Goal: Task Accomplishment & Management: Use online tool/utility

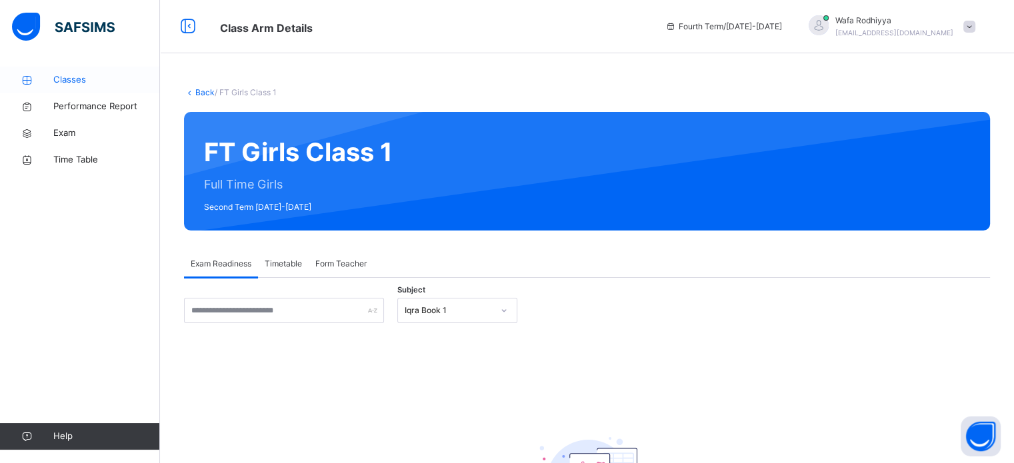
drag, startPoint x: 87, startPoint y: 65, endPoint x: 99, endPoint y: 85, distance: 23.9
click at [99, 85] on div "Classes Performance Report Exam Time Table Help" at bounding box center [80, 258] width 160 height 410
click at [204, 87] on link "Back" at bounding box center [204, 92] width 19 height 10
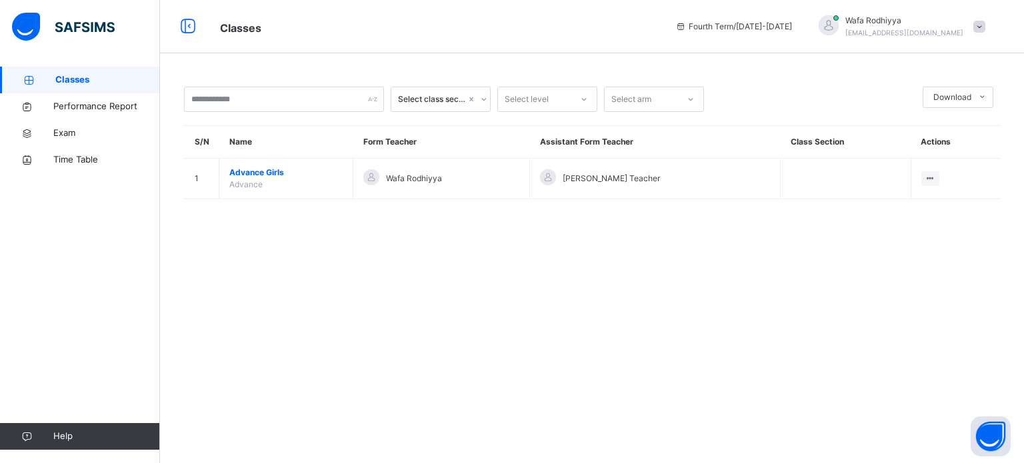
click at [974, 26] on span at bounding box center [979, 27] width 12 height 12
click at [613, 271] on div "Select class section Select level Select arm Download Pdf Report Excel Report S…" at bounding box center [592, 231] width 864 height 463
click at [88, 85] on span "Classes" at bounding box center [107, 79] width 105 height 13
click at [85, 111] on span "Performance Report" at bounding box center [106, 106] width 107 height 13
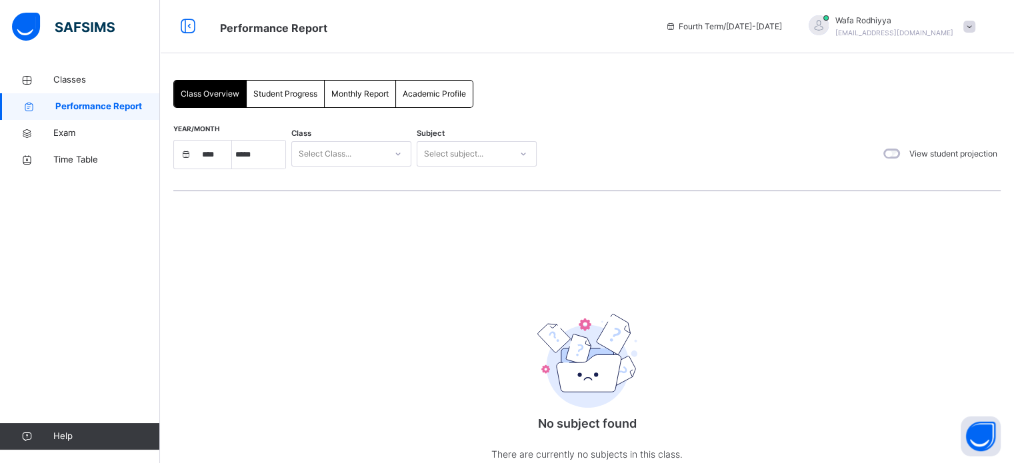
select select "****"
select select "*"
click at [85, 73] on span "Classes" at bounding box center [106, 79] width 107 height 13
select select "****"
select select "*"
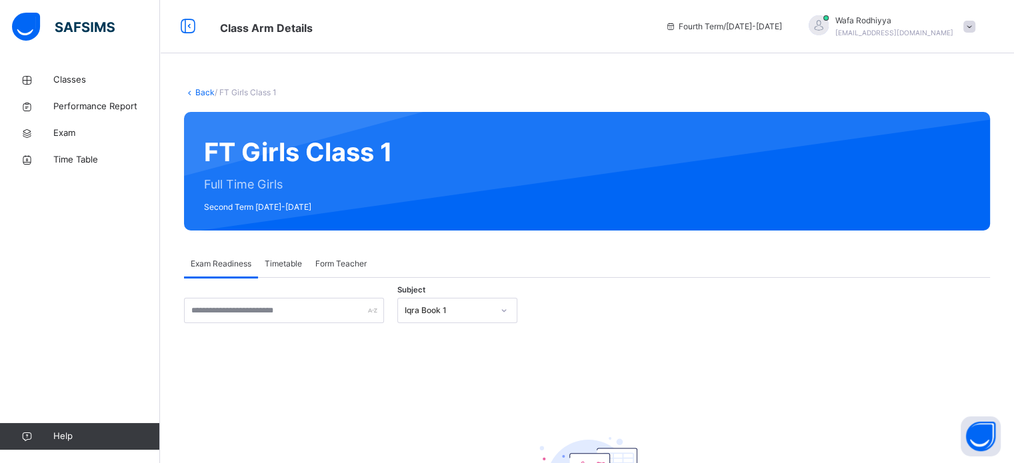
click at [335, 159] on div "FT Girls Class 1 Full Time Girls Second Term 2024-2025" at bounding box center [587, 171] width 806 height 119
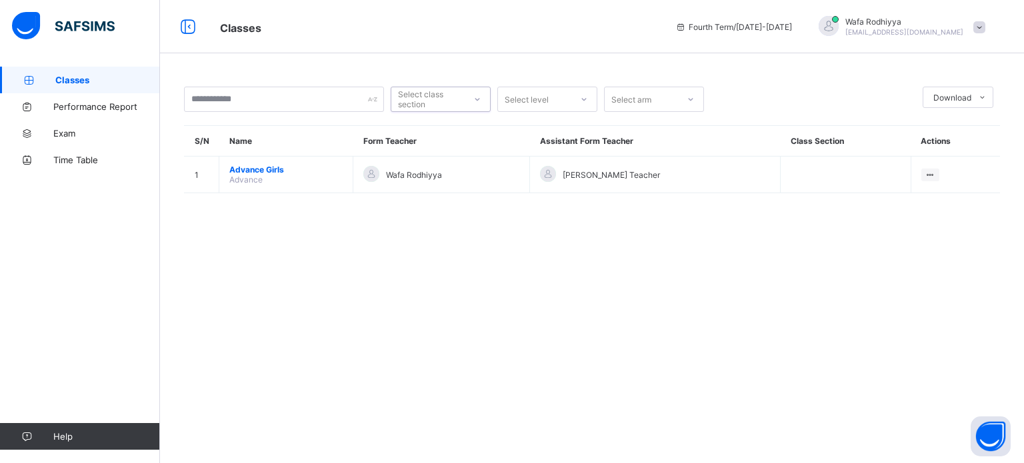
type input "*"
click at [109, 107] on span "Performance Report" at bounding box center [106, 106] width 107 height 11
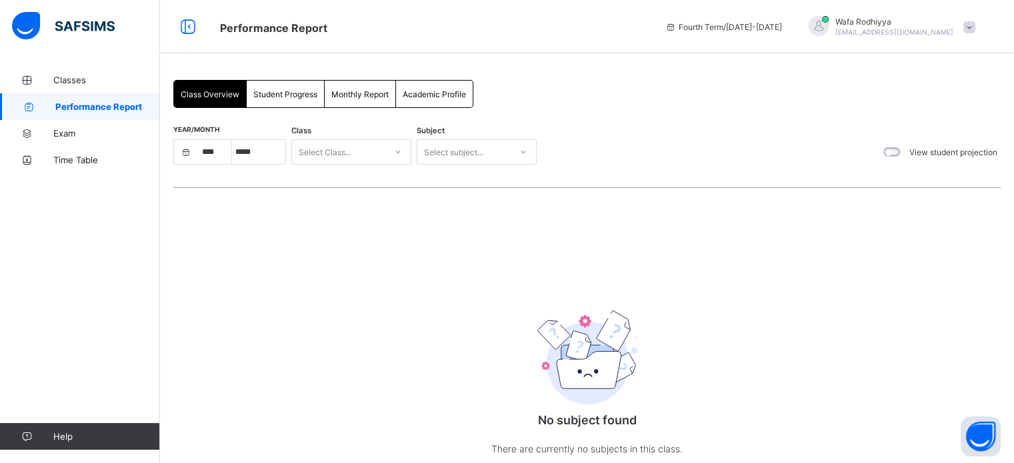
select select "****"
select select "*"
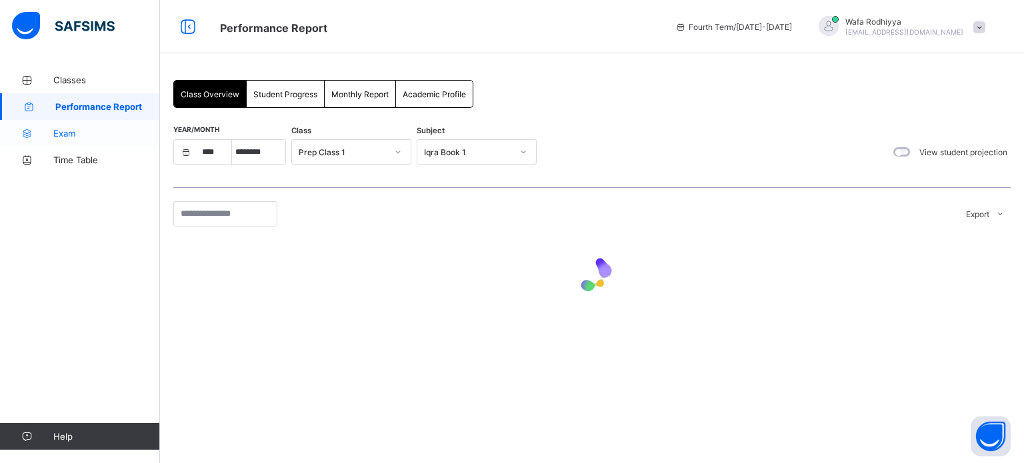
click at [83, 129] on span "Exam" at bounding box center [106, 133] width 107 height 11
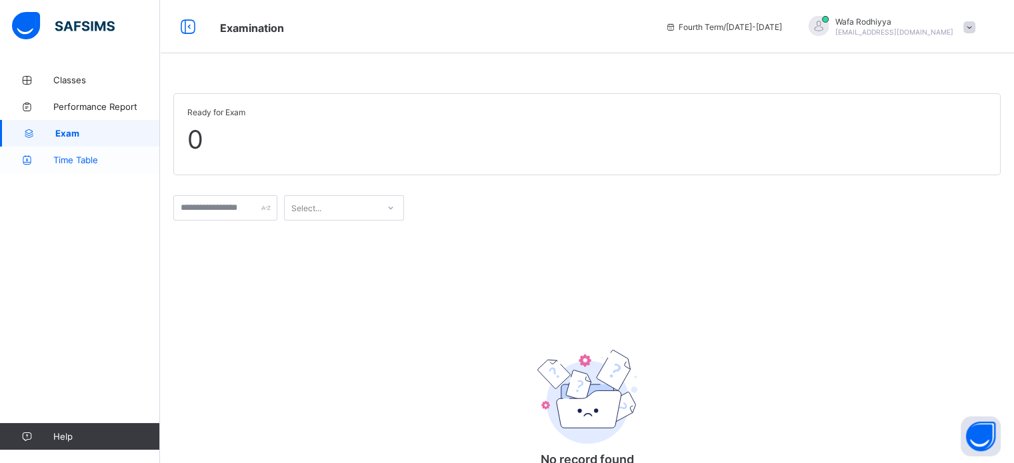
click at [78, 155] on span "Time Table" at bounding box center [106, 160] width 107 height 11
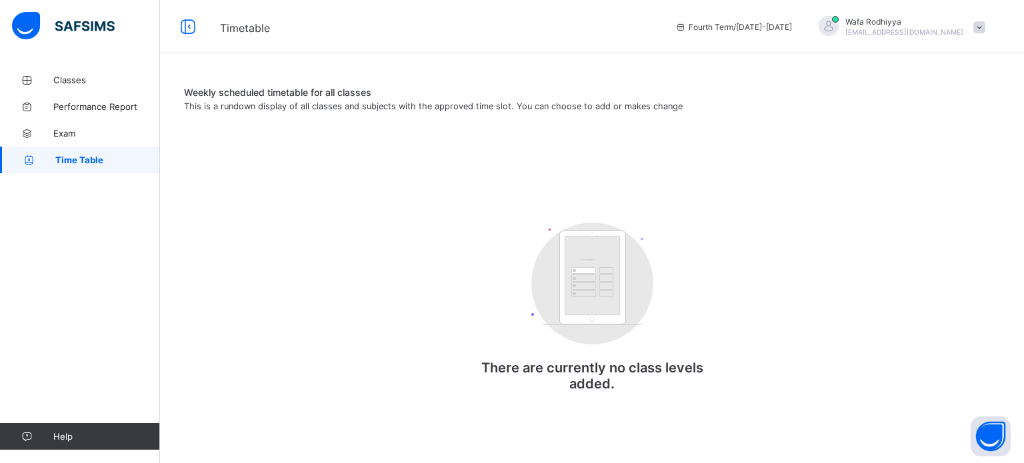
click at [985, 25] on div "Wafa Rodhiyya [EMAIL_ADDRESS][DOMAIN_NAME]" at bounding box center [898, 27] width 187 height 22
click at [933, 130] on span "Logout" at bounding box center [942, 131] width 88 height 15
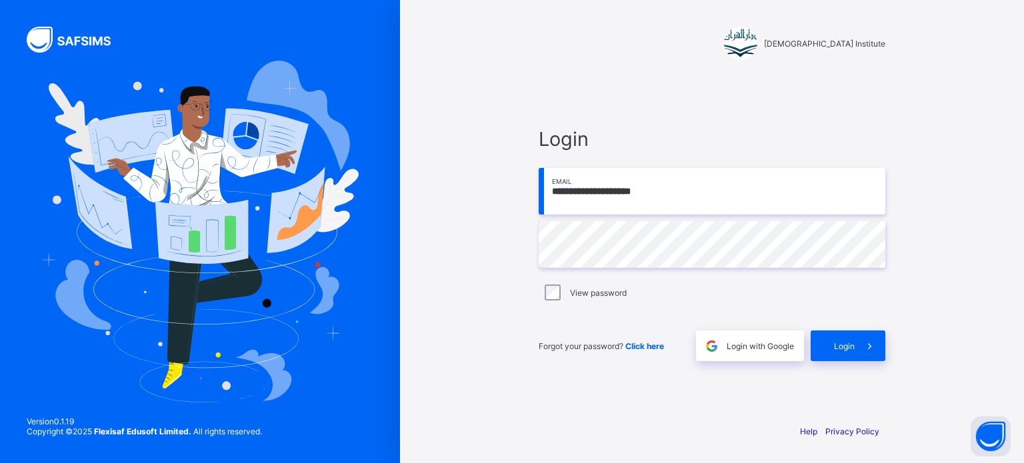
click at [782, 202] on input "**********" at bounding box center [712, 191] width 347 height 47
type input "**********"
click at [848, 333] on div "Login" at bounding box center [847, 346] width 75 height 31
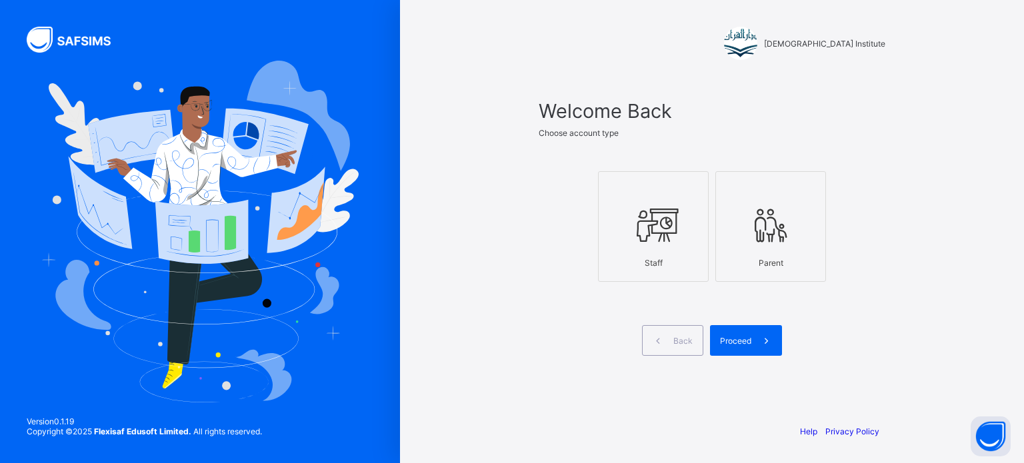
drag, startPoint x: 664, startPoint y: 247, endPoint x: 638, endPoint y: 238, distance: 27.6
click at [638, 238] on div at bounding box center [653, 225] width 96 height 53
click at [638, 238] on icon at bounding box center [653, 225] width 47 height 40
click at [760, 335] on icon at bounding box center [766, 341] width 14 height 13
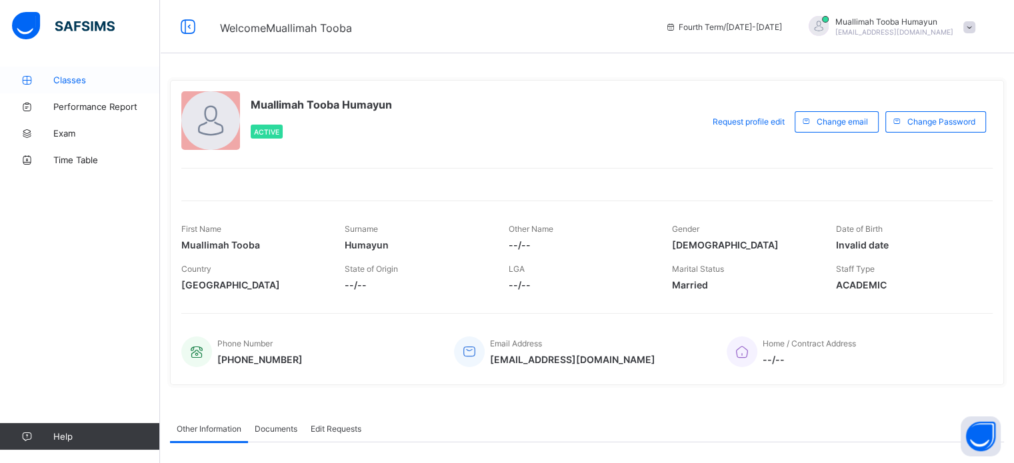
click at [85, 78] on span "Classes" at bounding box center [106, 80] width 107 height 11
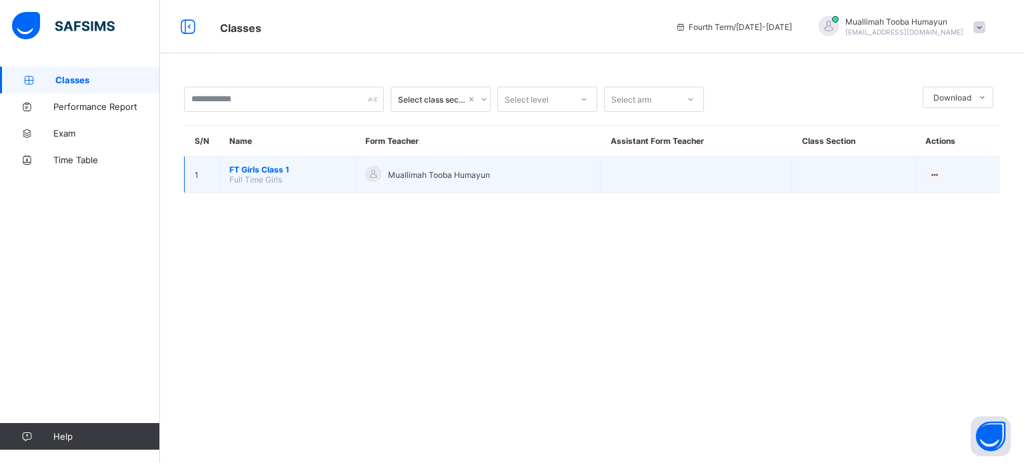
click at [299, 181] on td "FT Girls Class 1 Full Time Girls" at bounding box center [287, 175] width 136 height 37
click at [922, 199] on div "View Class" at bounding box center [916, 200] width 41 height 13
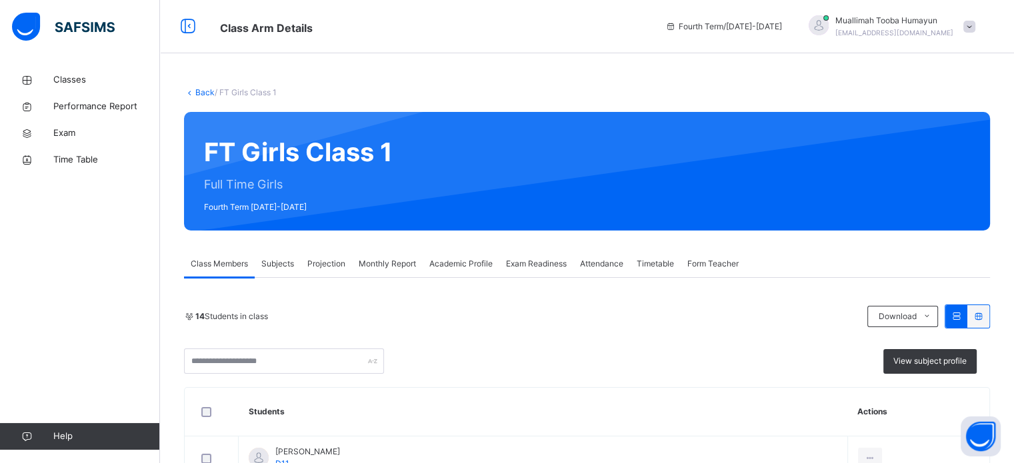
click at [321, 267] on span "Projection" at bounding box center [326, 264] width 38 height 12
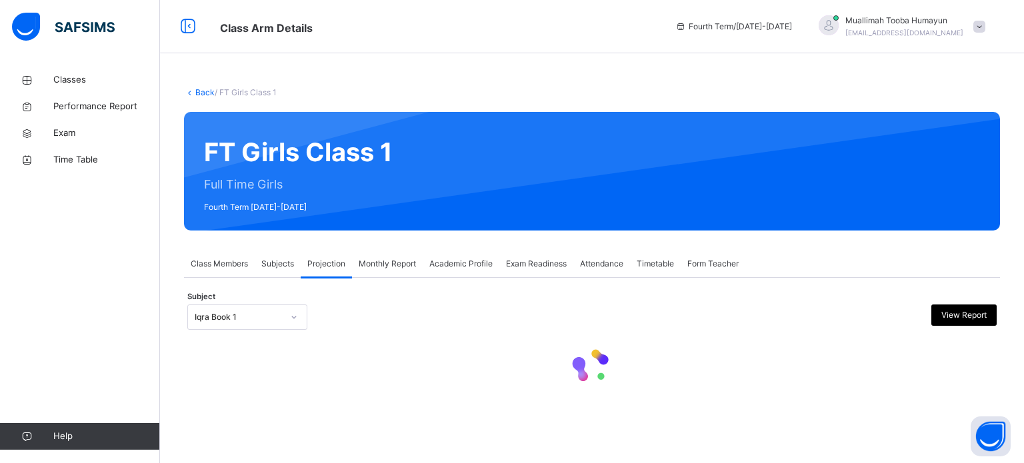
click at [296, 319] on icon at bounding box center [294, 317] width 8 height 13
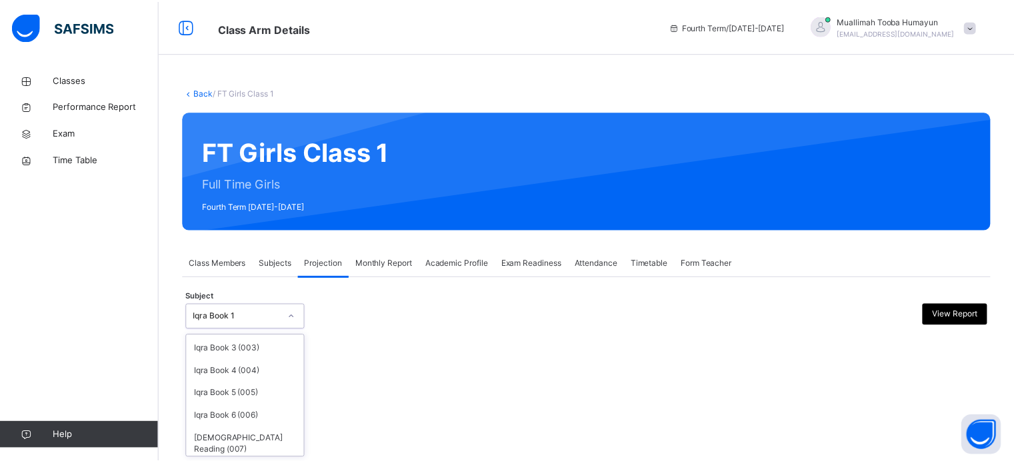
scroll to position [70, 0]
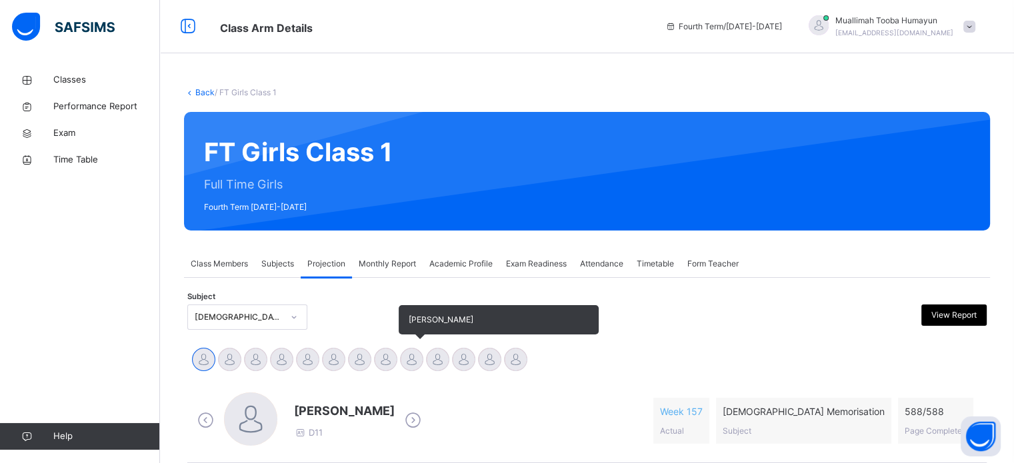
click at [409, 354] on div at bounding box center [411, 359] width 23 height 23
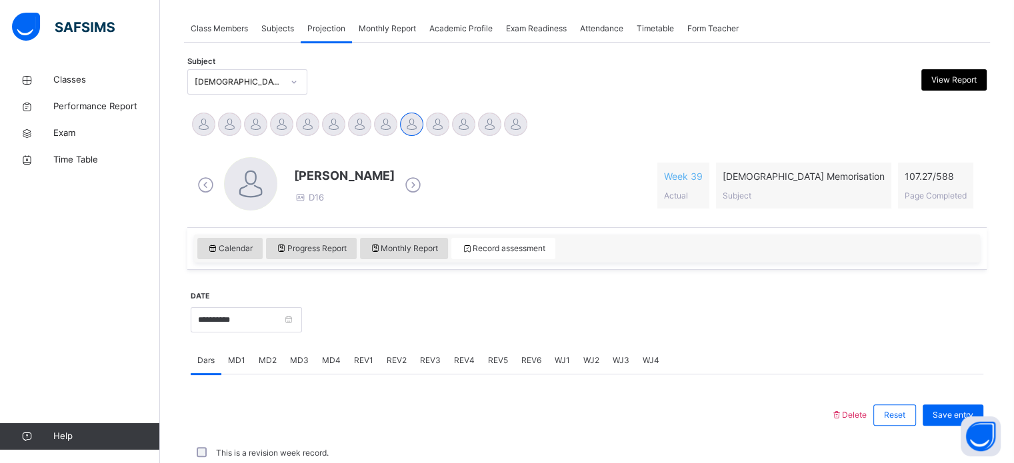
click at [297, 366] on div "MD3" at bounding box center [299, 360] width 32 height 27
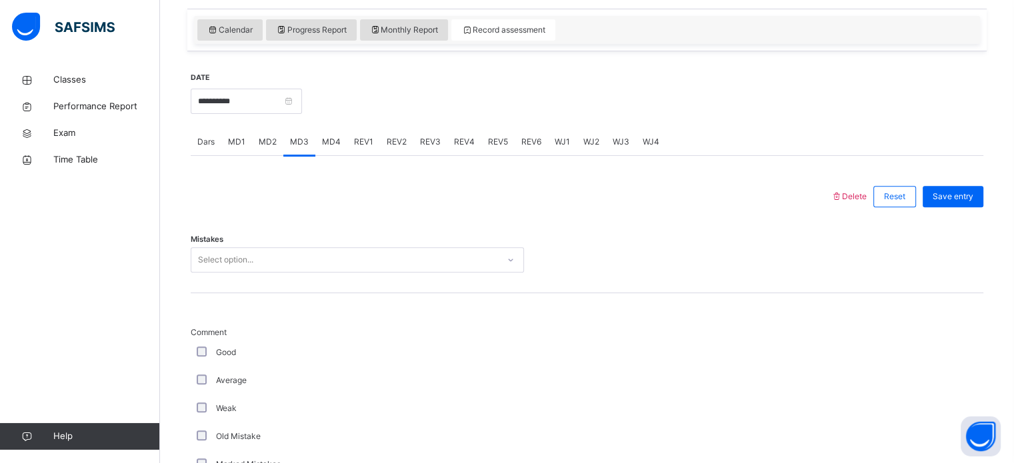
scroll to position [457, 0]
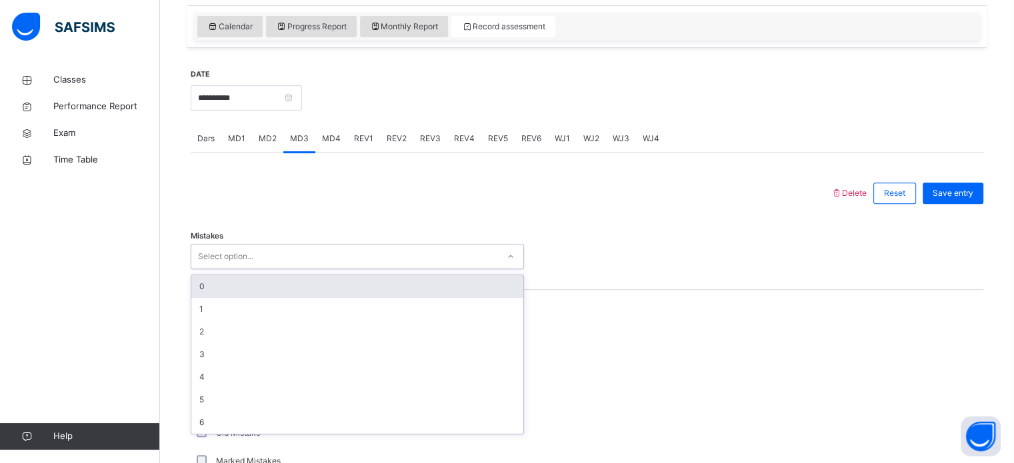
click at [278, 285] on div "0" at bounding box center [357, 286] width 332 height 23
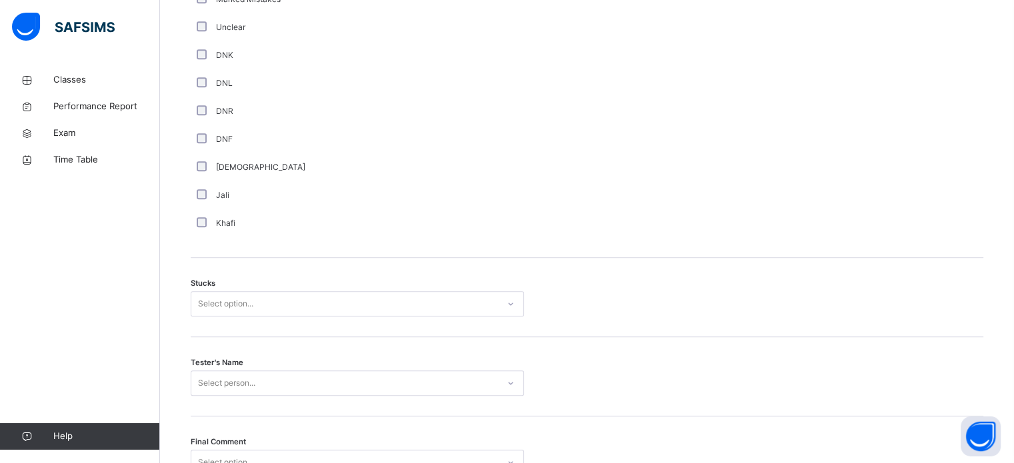
scroll to position [938, 0]
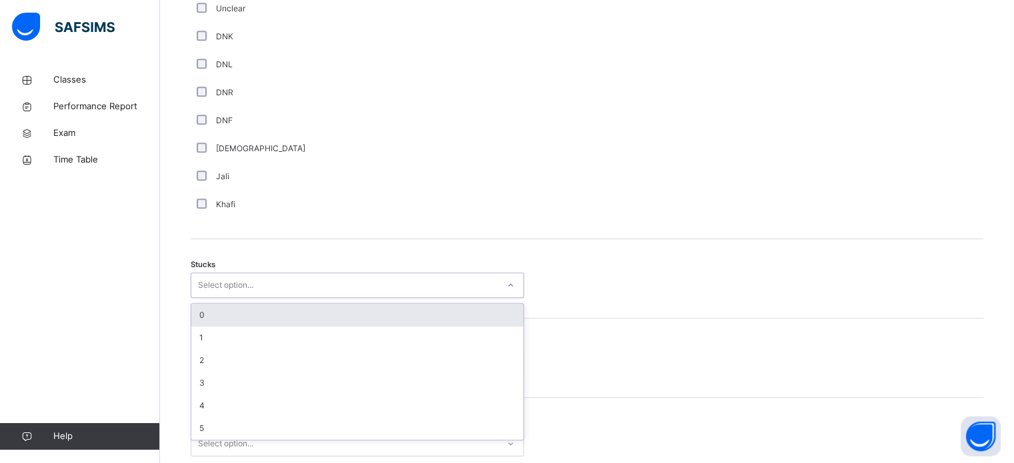
click at [313, 304] on div "0" at bounding box center [357, 315] width 332 height 23
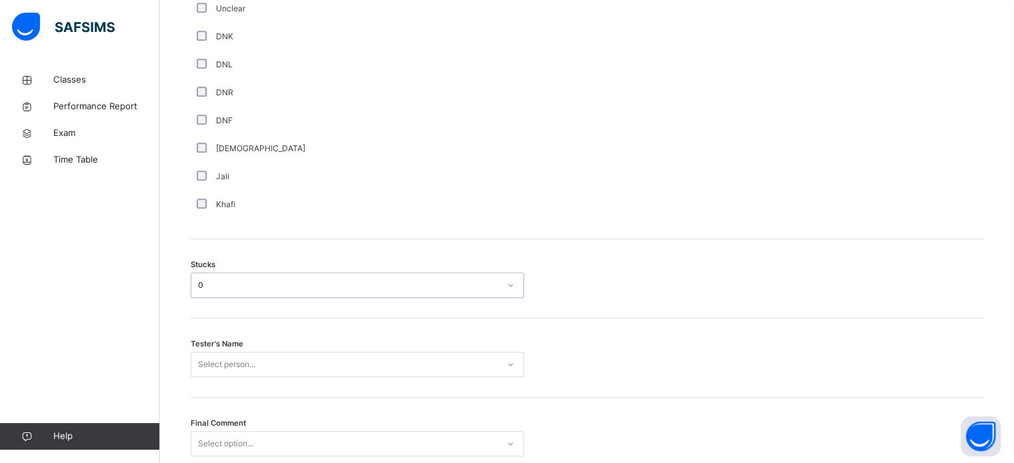
click at [329, 312] on div "Stucks option 0, selected. 0 results available. Select is focused ,type to refi…" at bounding box center [587, 278] width 792 height 79
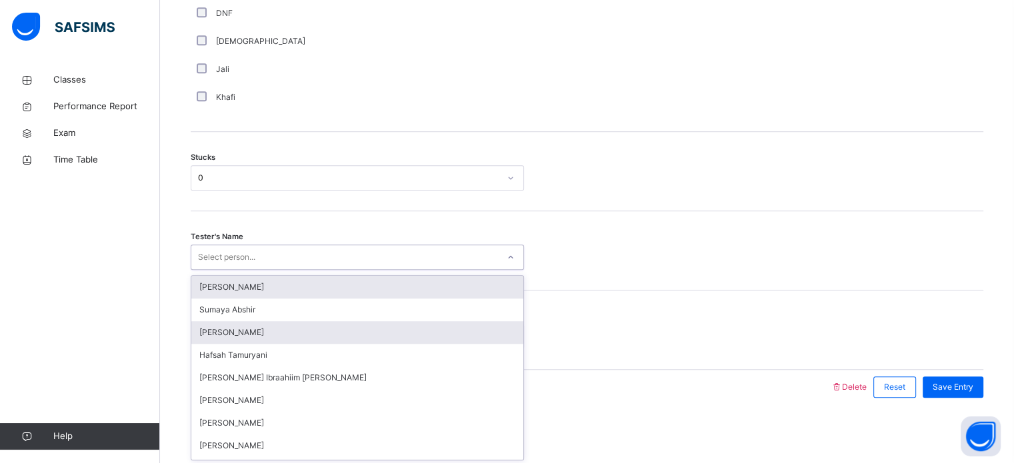
click at [267, 340] on div "[PERSON_NAME]" at bounding box center [357, 332] width 332 height 23
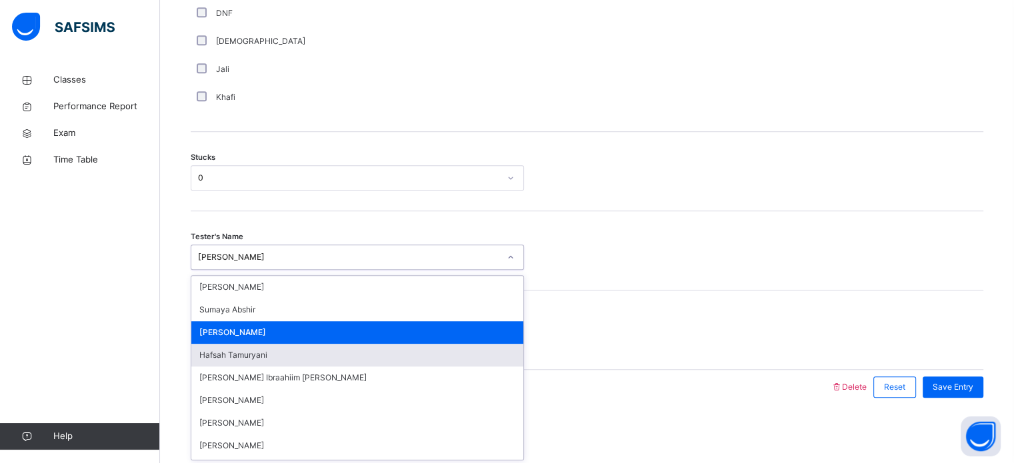
click at [261, 349] on div "Hafsah Tamuryani" at bounding box center [357, 355] width 332 height 23
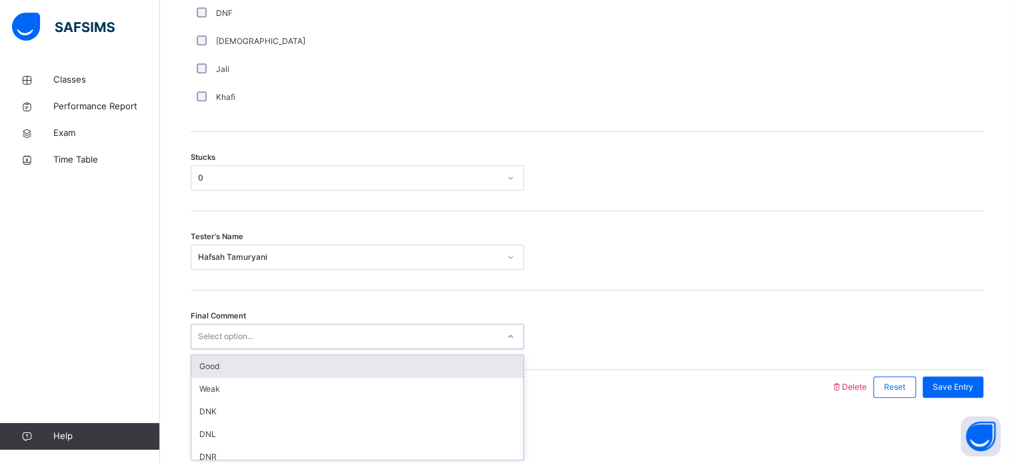
click at [288, 371] on div "Good" at bounding box center [357, 366] width 332 height 23
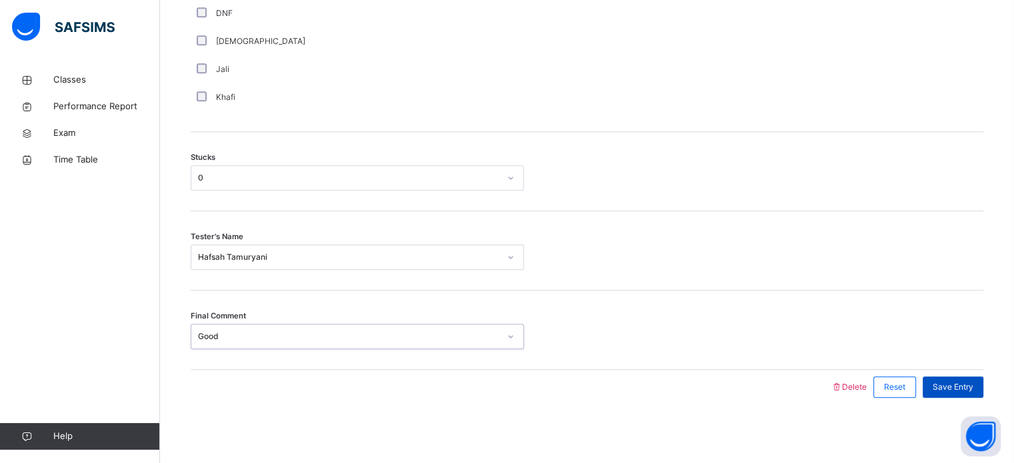
click at [968, 377] on div "Save Entry" at bounding box center [952, 387] width 61 height 21
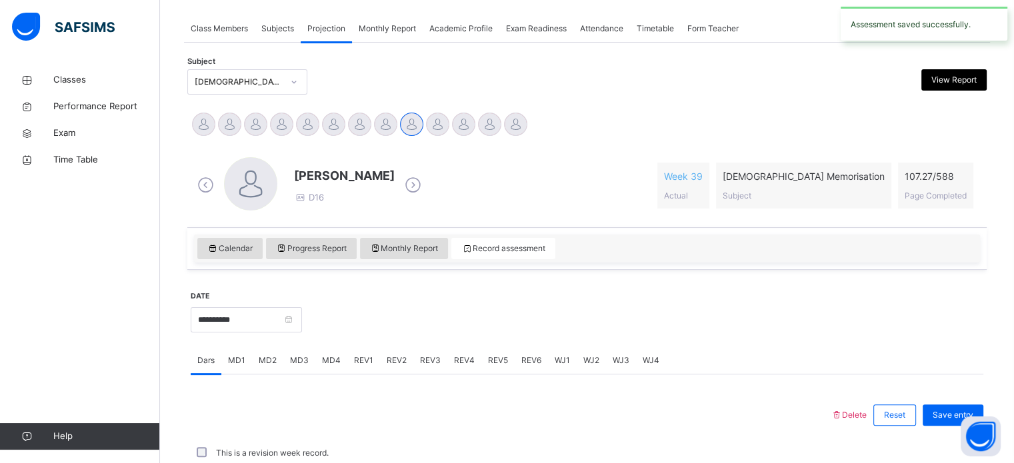
scroll to position [537, 0]
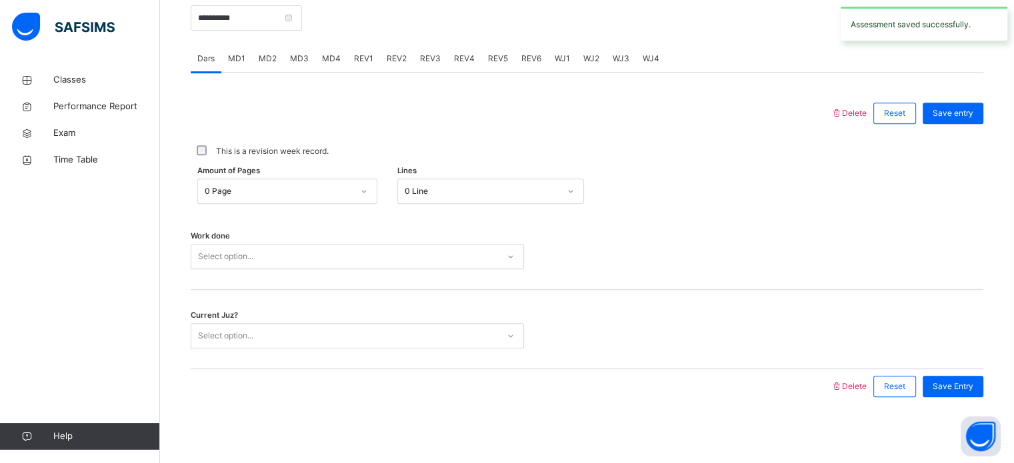
click at [338, 59] on span "MD4" at bounding box center [331, 59] width 19 height 12
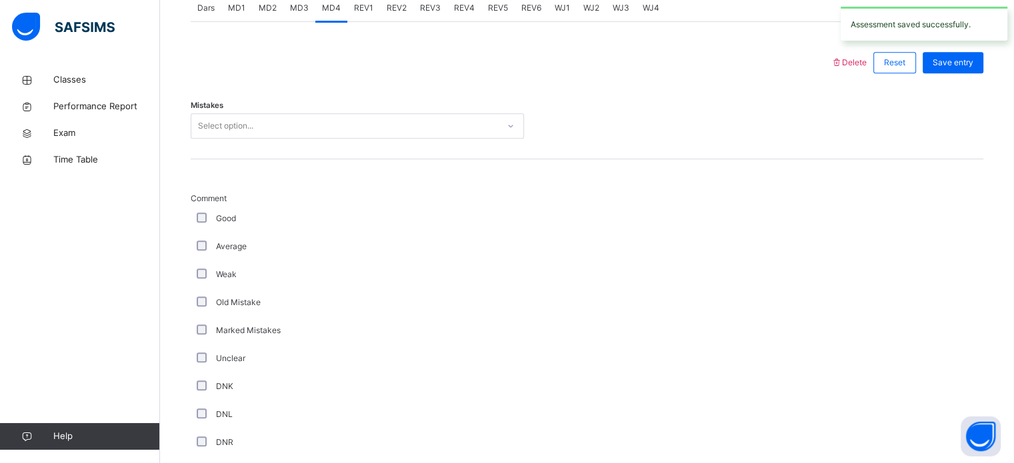
scroll to position [469, 0]
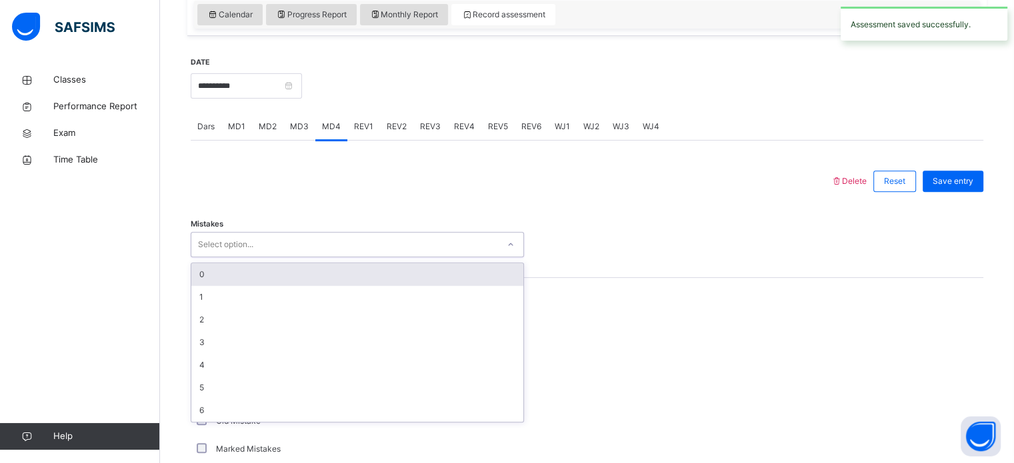
click at [353, 269] on div "0" at bounding box center [357, 274] width 332 height 23
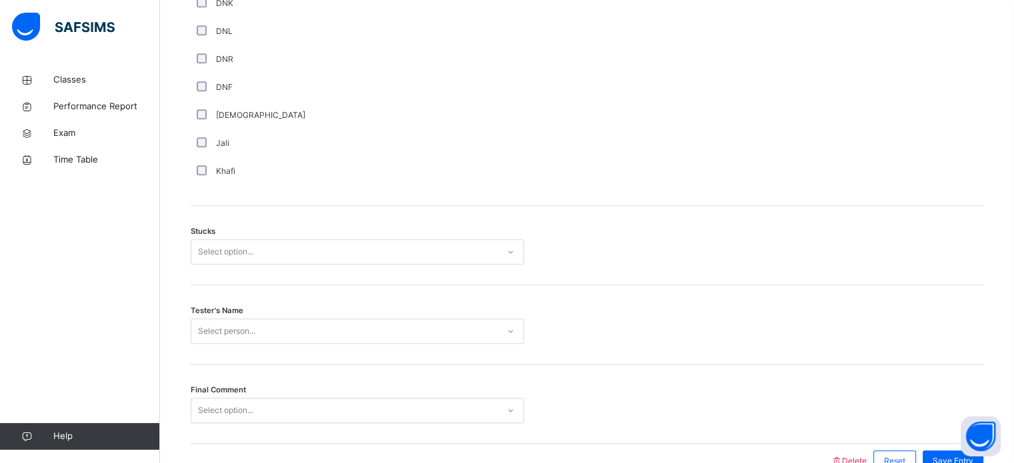
scroll to position [1040, 0]
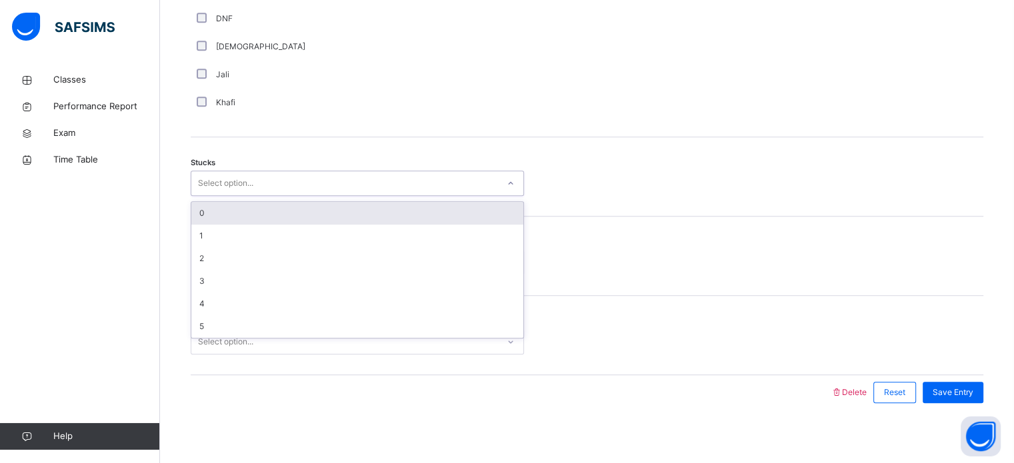
click at [342, 206] on div "0" at bounding box center [357, 213] width 332 height 23
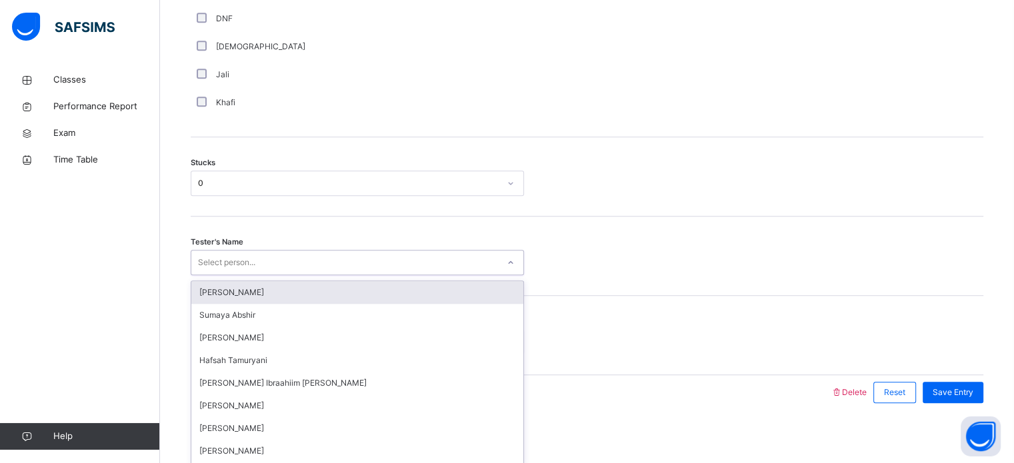
scroll to position [1045, 0]
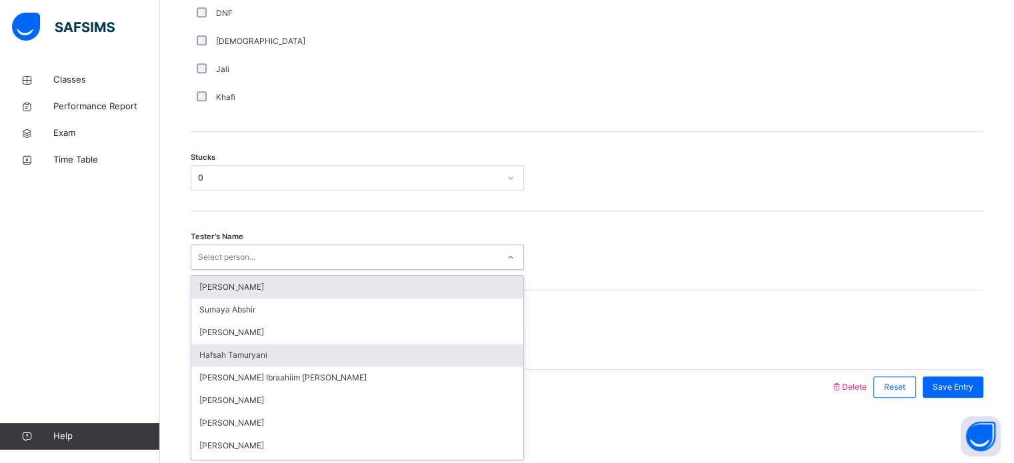
click at [271, 347] on div "Hafsah Tamuryani" at bounding box center [357, 355] width 332 height 23
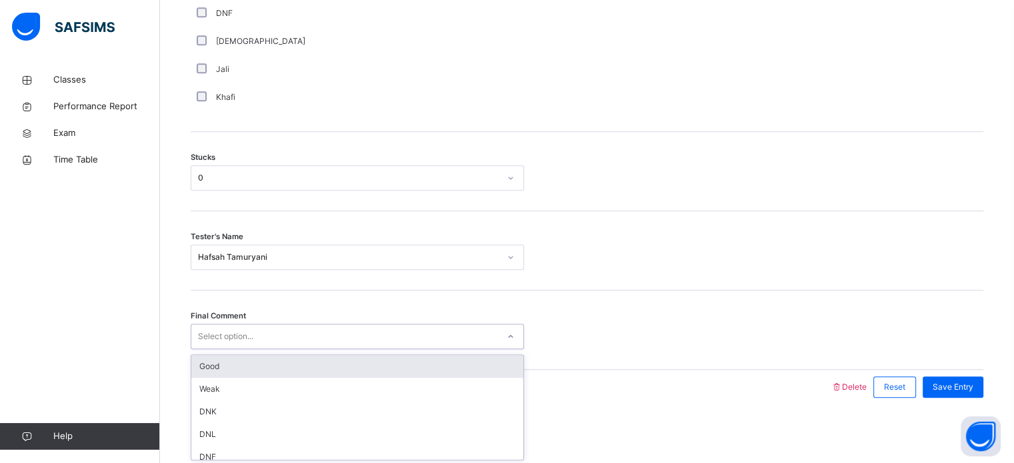
click at [322, 360] on div "Good" at bounding box center [357, 366] width 332 height 23
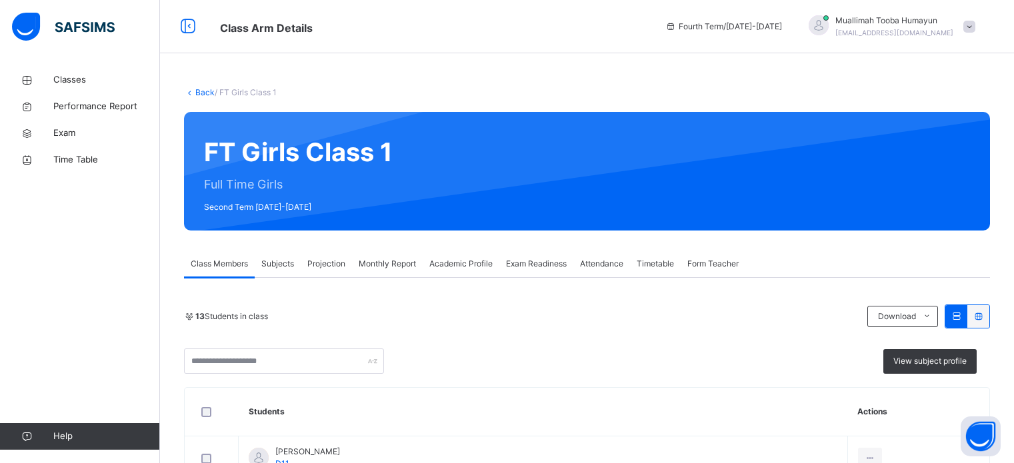
scroll to position [165, 0]
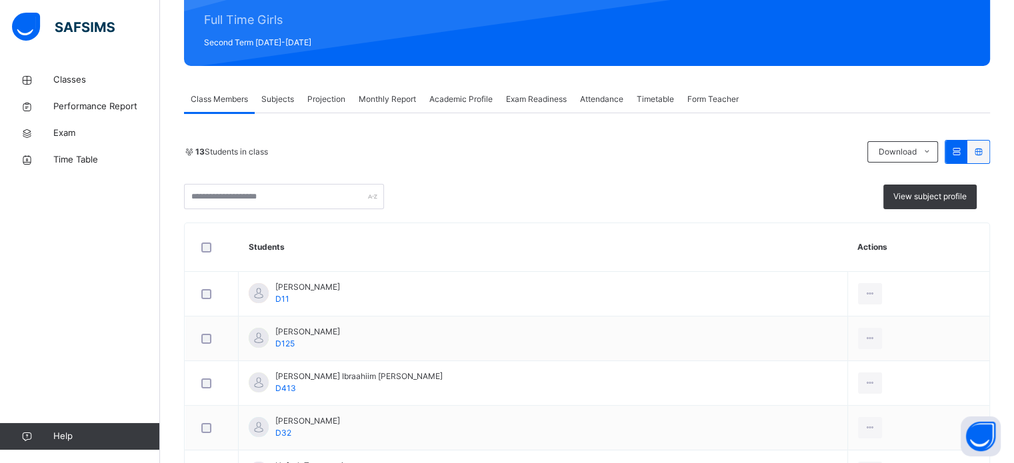
click at [328, 103] on span "Projection" at bounding box center [326, 99] width 38 height 12
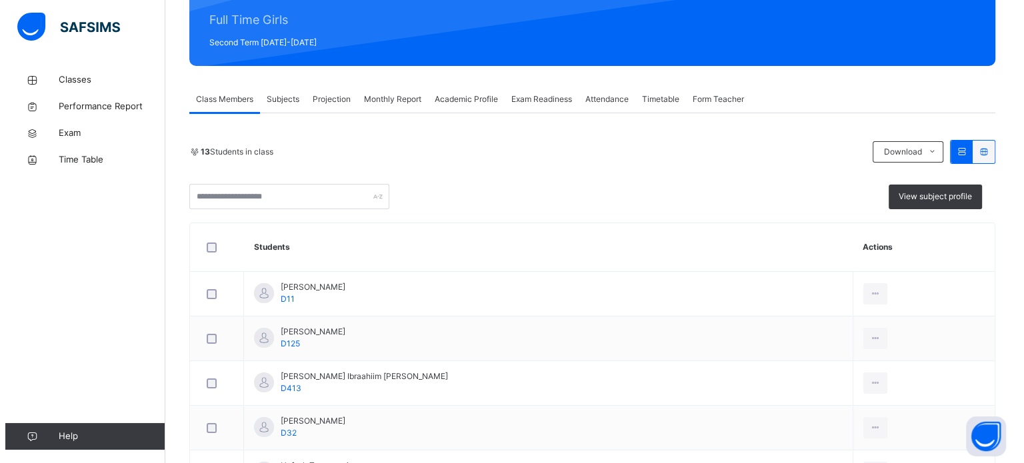
scroll to position [0, 0]
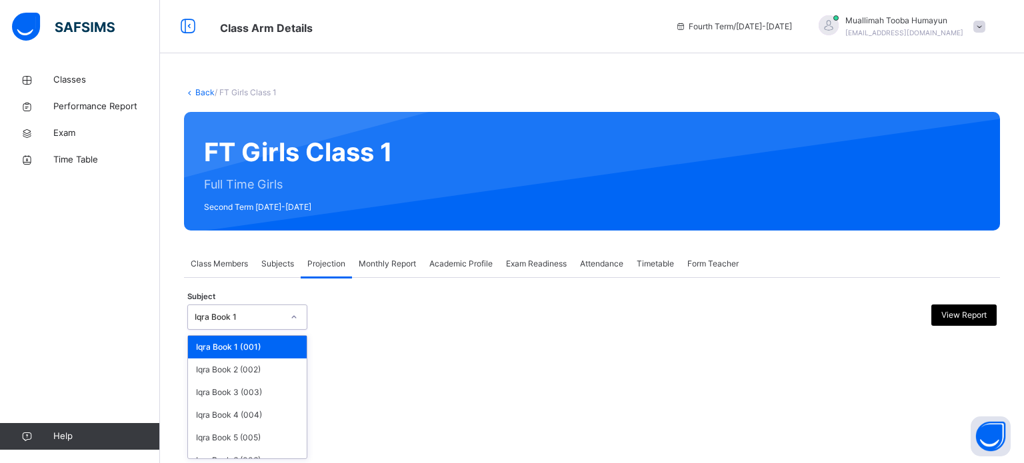
click at [273, 308] on div "Iqra Book 1" at bounding box center [234, 317] width 93 height 21
click at [463, 402] on div "Back / FT Girls Class 1 FT Girls Class 1 Full Time Girls Second Term 2024-2025 …" at bounding box center [592, 231] width 864 height 463
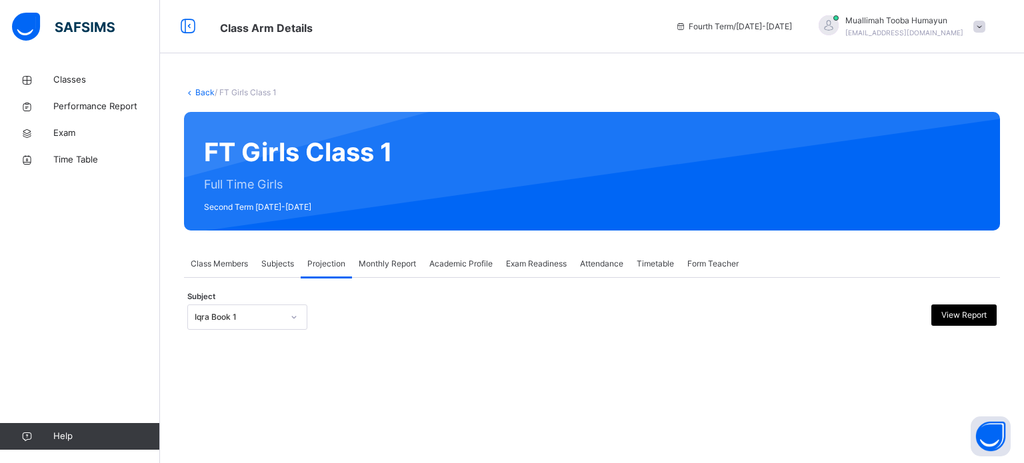
click at [463, 402] on div "Back / FT Girls Class 1 FT Girls Class 1 Full Time Girls Second Term 2024-2025 …" at bounding box center [592, 231] width 864 height 463
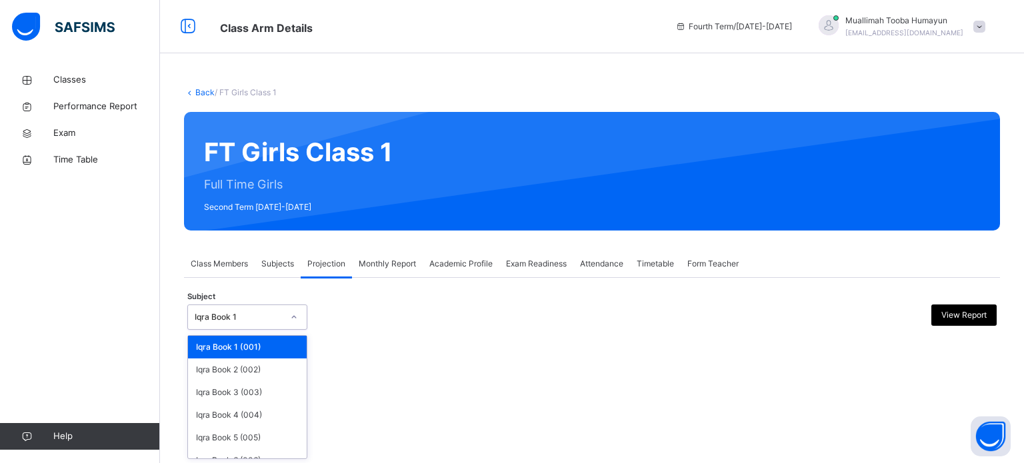
click at [272, 327] on div "Iqra Book 1" at bounding box center [247, 317] width 120 height 25
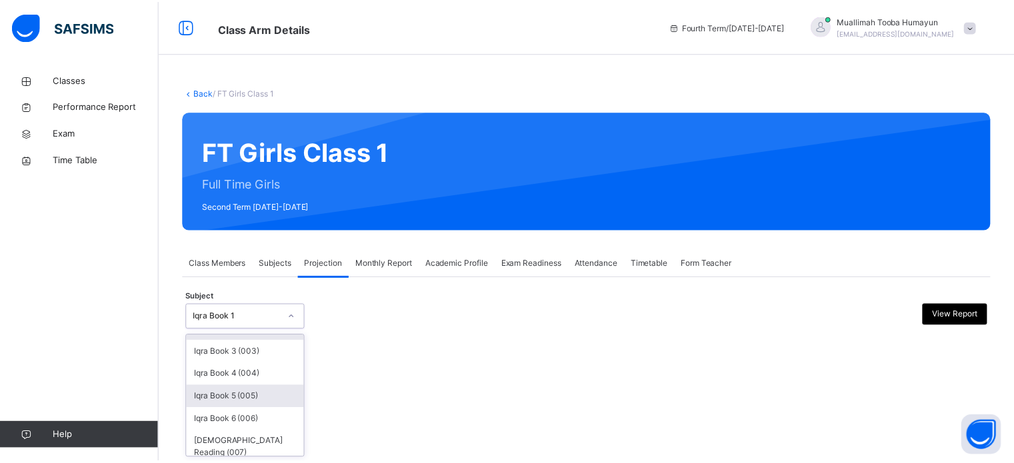
scroll to position [70, 0]
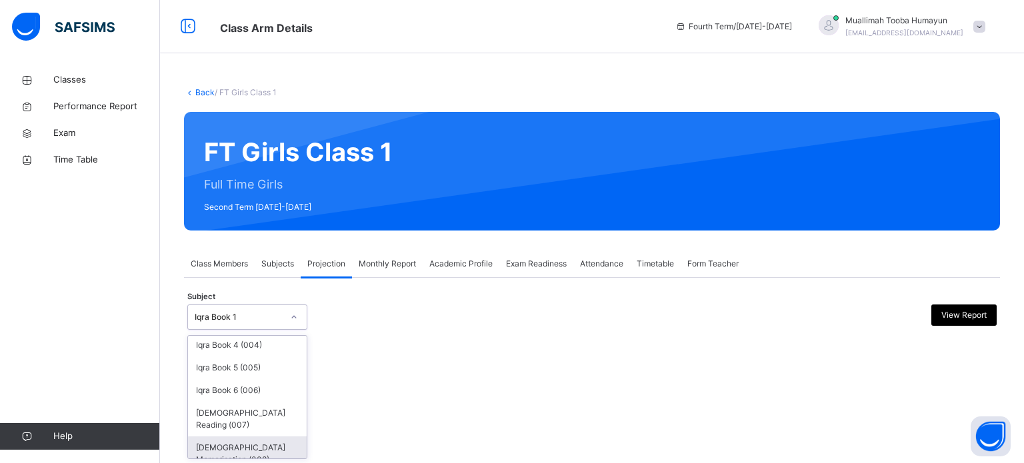
click at [245, 443] on div "[DEMOGRAPHIC_DATA] Memorisation (008)" at bounding box center [247, 454] width 119 height 35
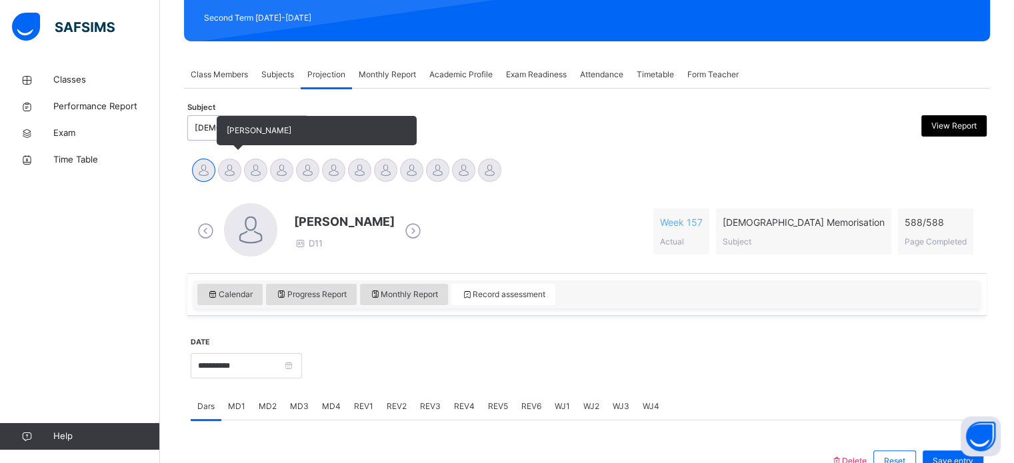
scroll to position [235, 0]
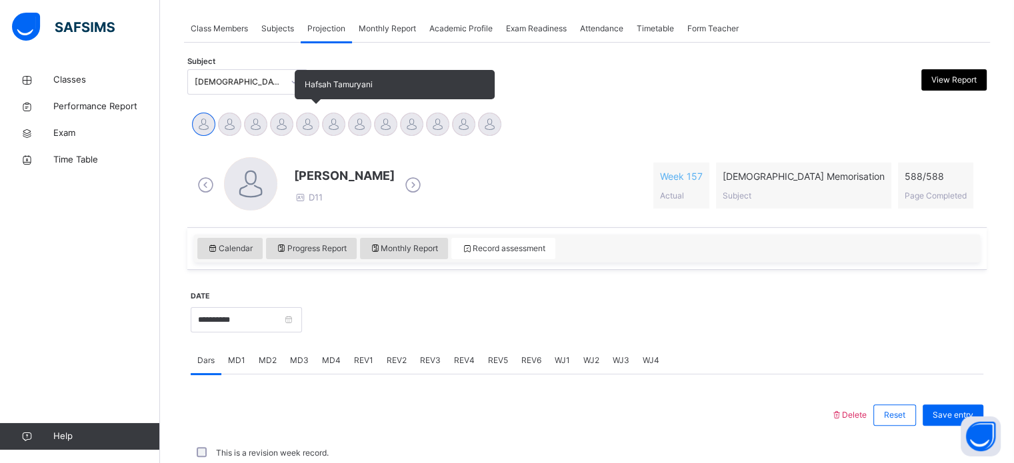
click at [301, 119] on div at bounding box center [307, 124] width 23 height 23
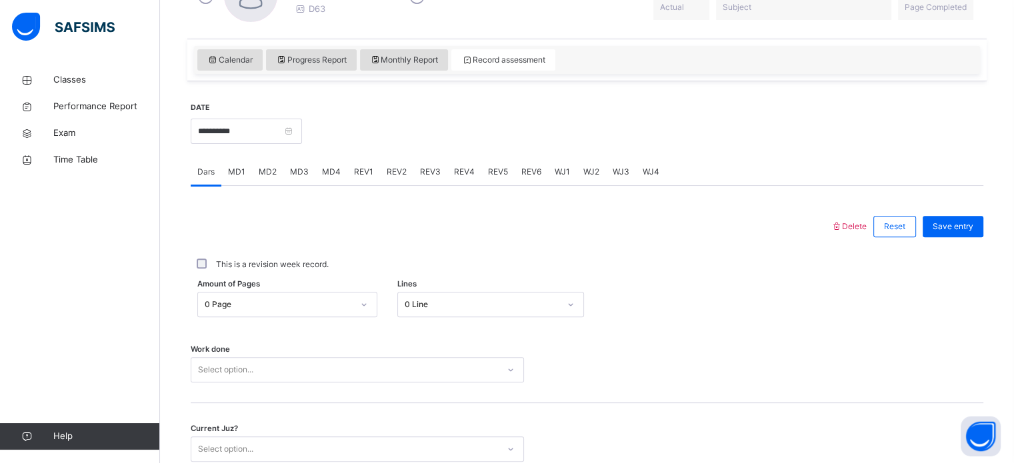
scroll to position [427, 0]
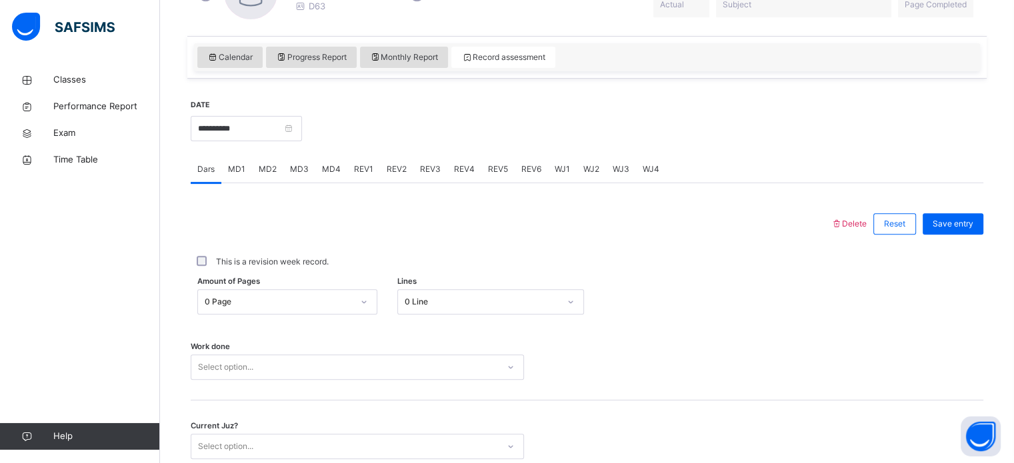
click at [361, 171] on span "REV1" at bounding box center [363, 169] width 19 height 12
click at [245, 272] on div "Juz Select option..." at bounding box center [587, 280] width 792 height 79
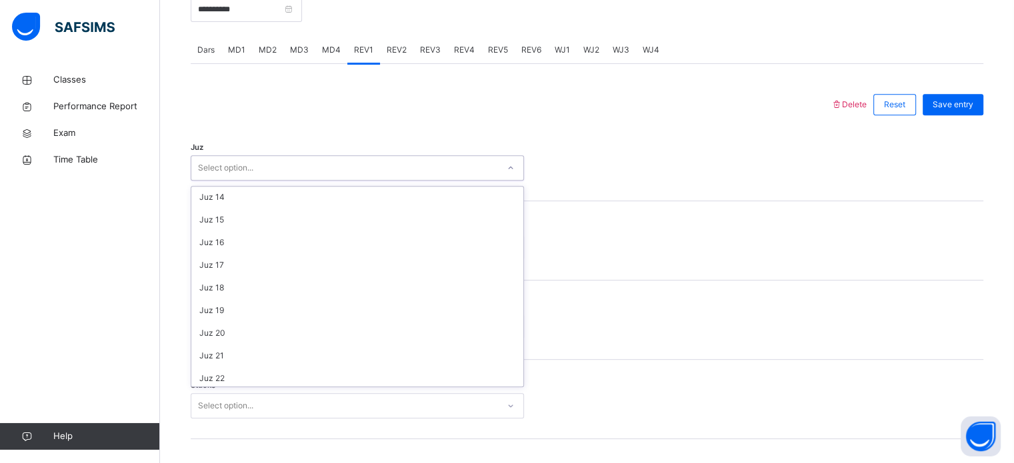
scroll to position [287, 0]
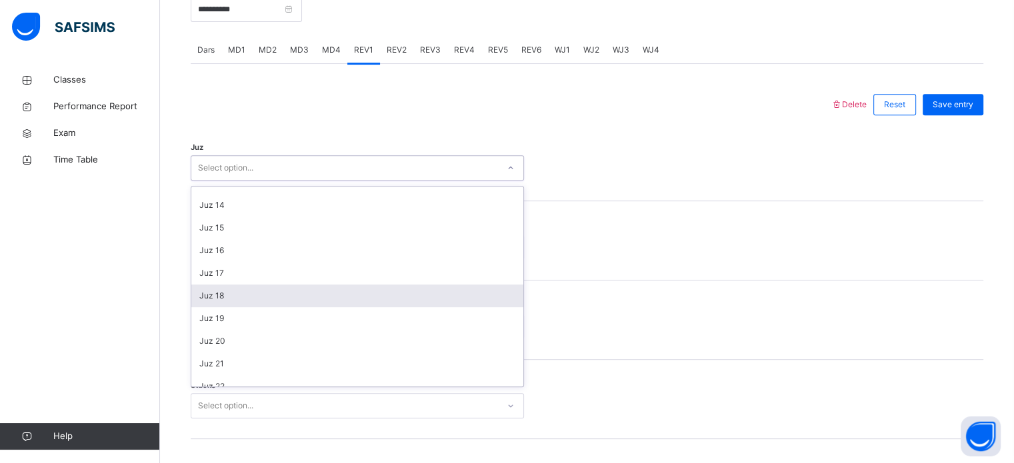
click at [246, 299] on div "Juz 18" at bounding box center [357, 296] width 332 height 23
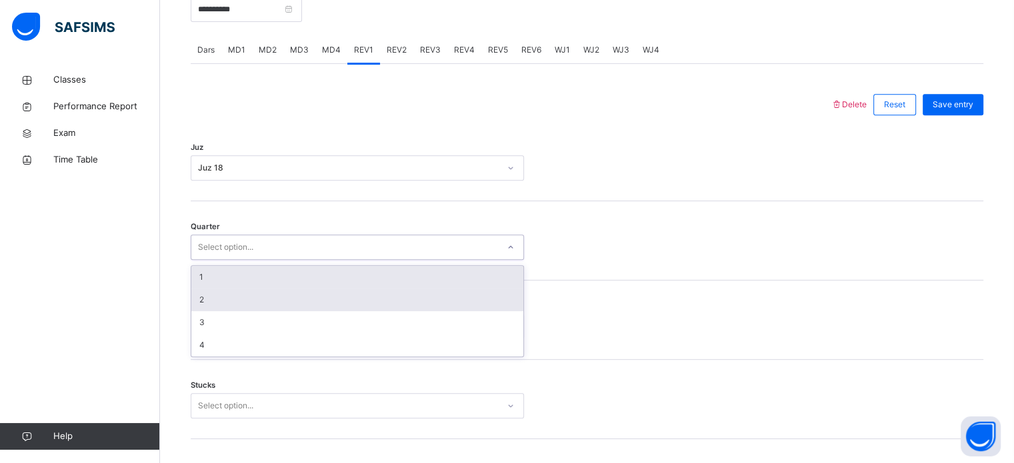
click at [217, 303] on div "2" at bounding box center [357, 300] width 332 height 23
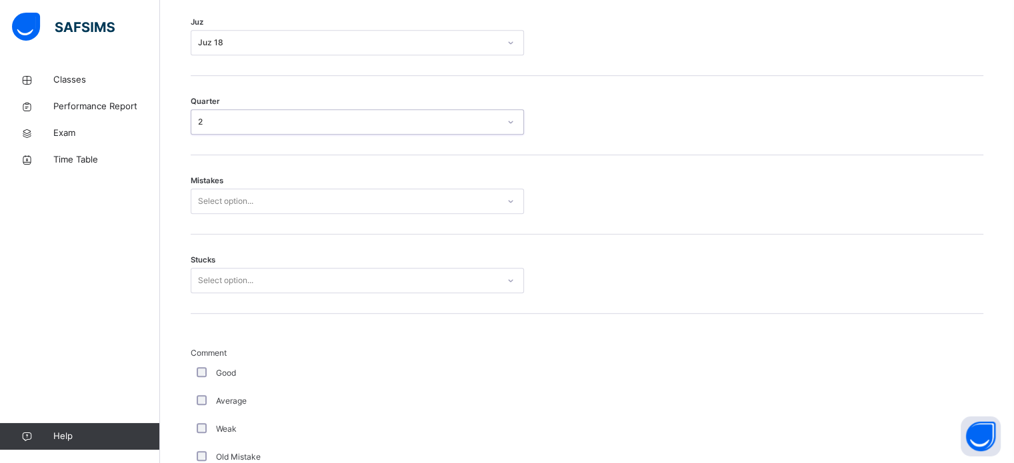
scroll to position [690, 0]
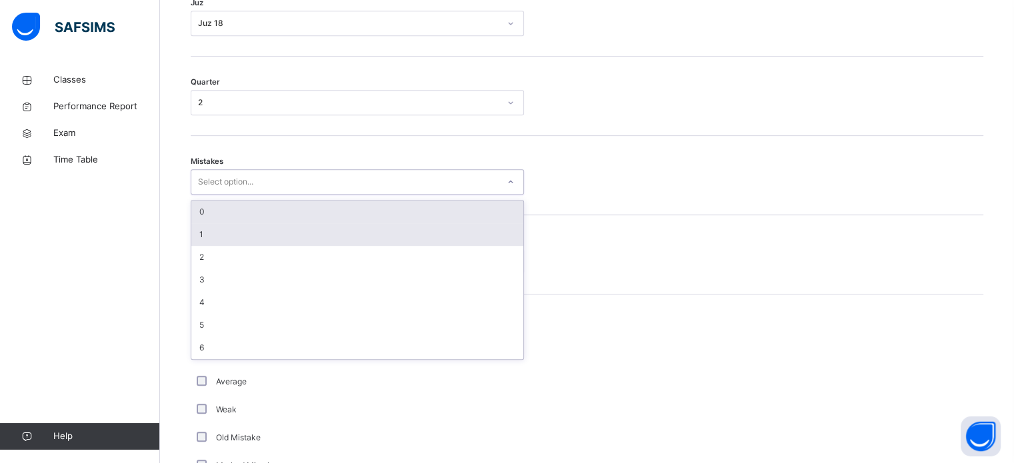
click at [229, 237] on div "1" at bounding box center [357, 234] width 332 height 23
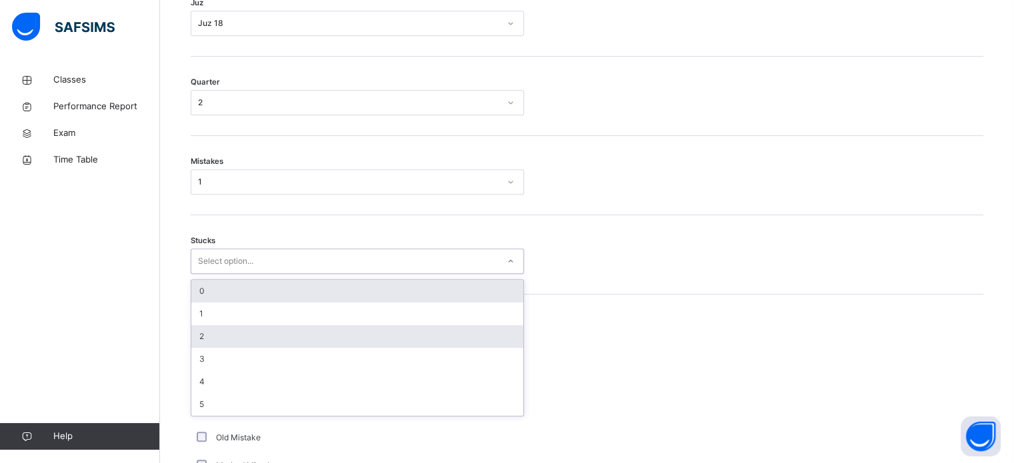
click at [224, 342] on div "2" at bounding box center [357, 336] width 332 height 23
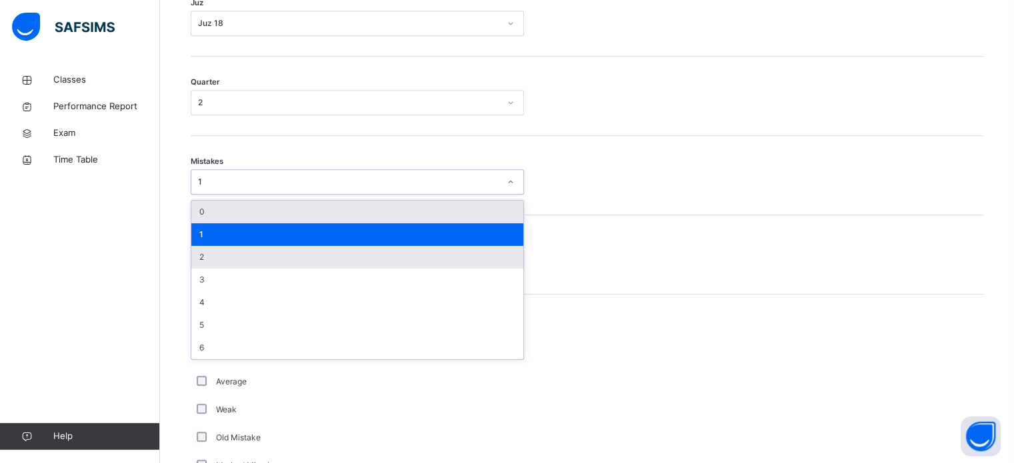
click at [248, 259] on div "2" at bounding box center [357, 257] width 332 height 23
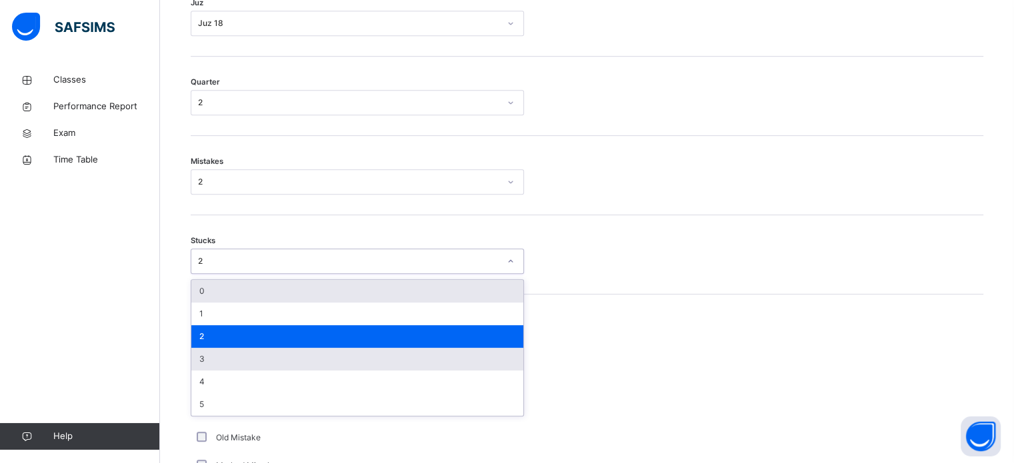
click at [227, 363] on div "3" at bounding box center [357, 359] width 332 height 23
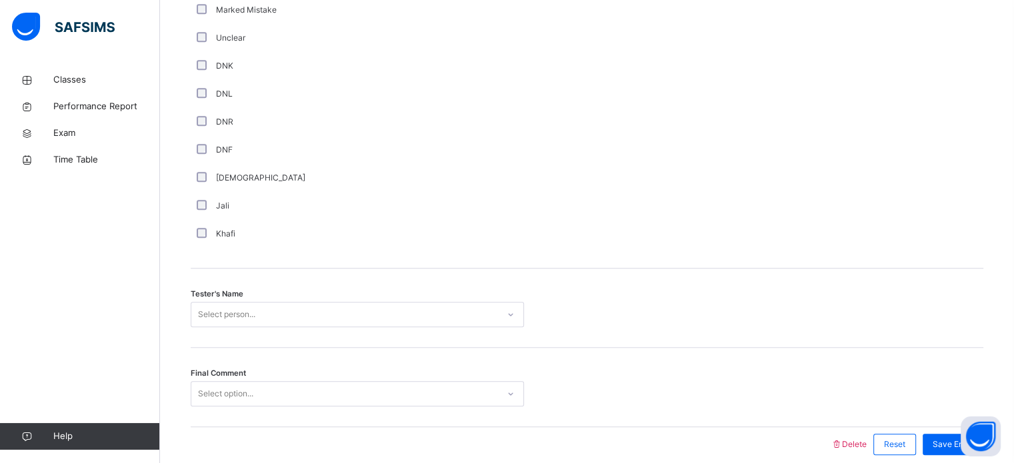
scroll to position [1204, 0]
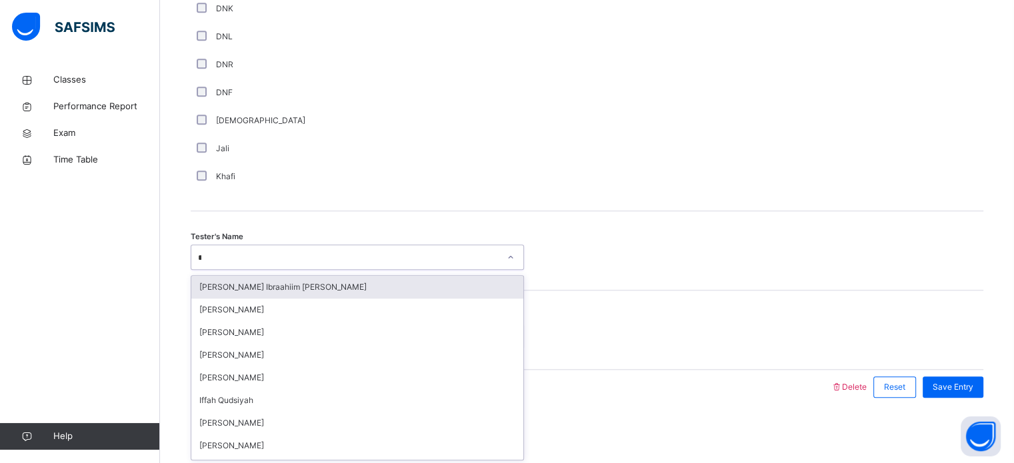
type input "**"
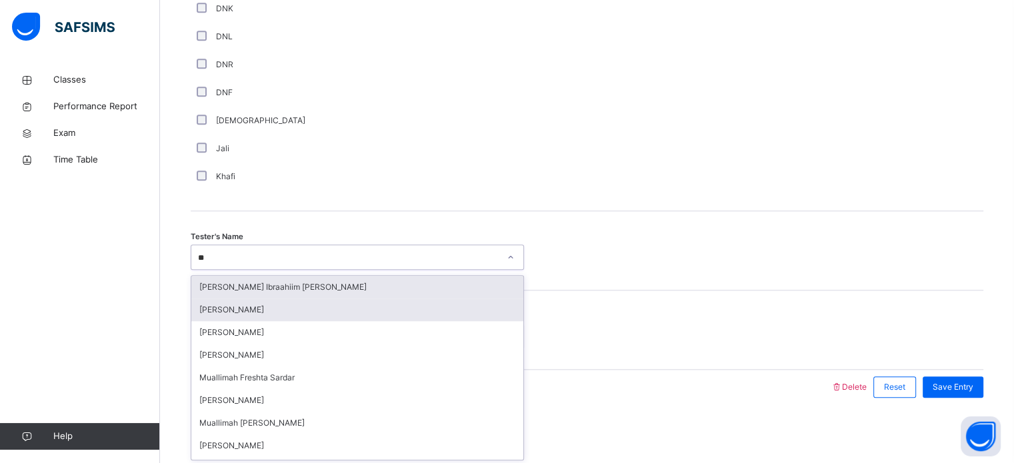
click at [280, 312] on div "[PERSON_NAME]" at bounding box center [357, 310] width 332 height 23
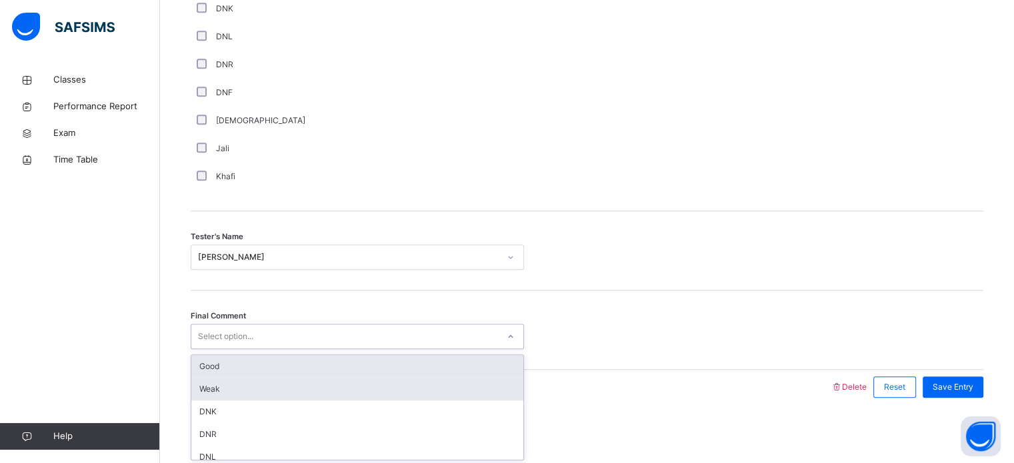
click at [247, 387] on div "Weak" at bounding box center [357, 389] width 332 height 23
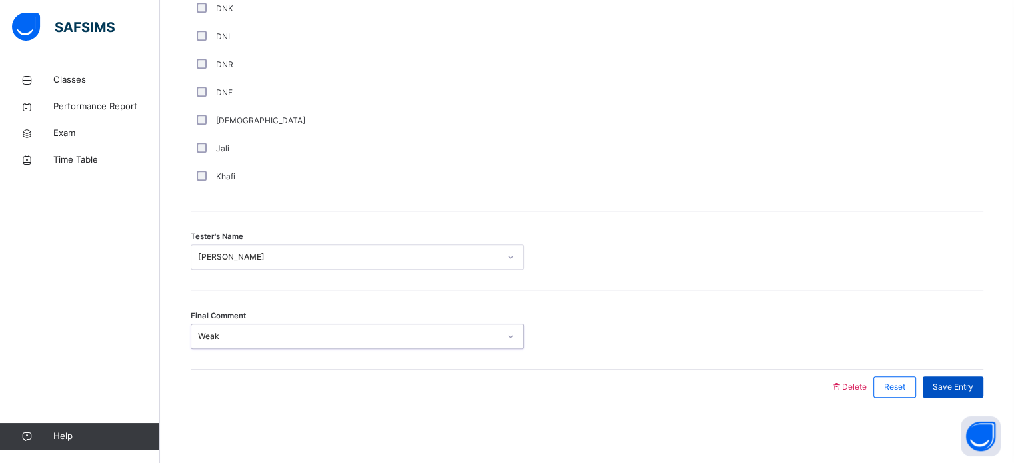
click at [970, 383] on span "Save Entry" at bounding box center [952, 387] width 41 height 12
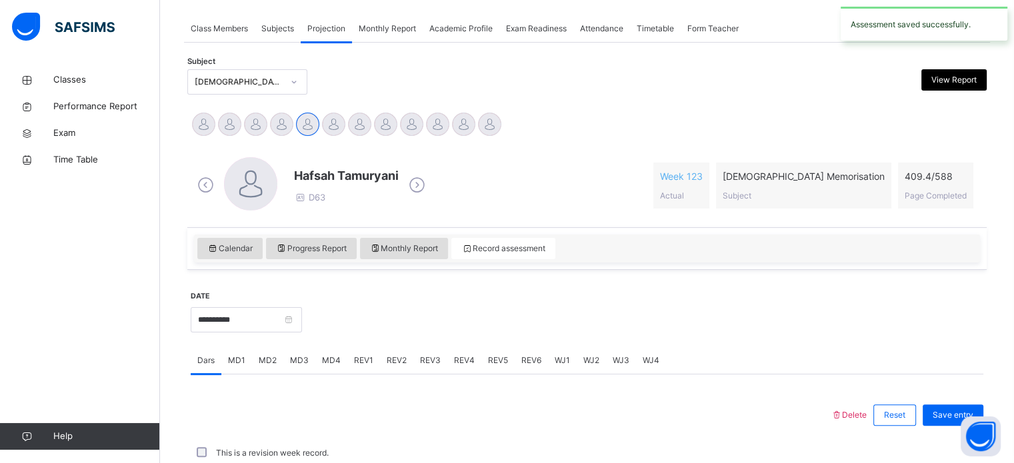
scroll to position [537, 0]
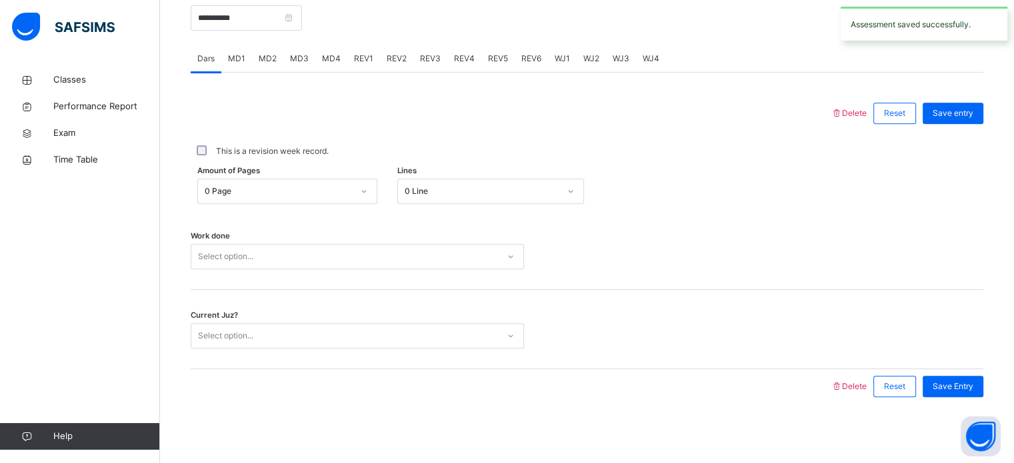
click at [469, 58] on span "REV4" at bounding box center [464, 59] width 21 height 12
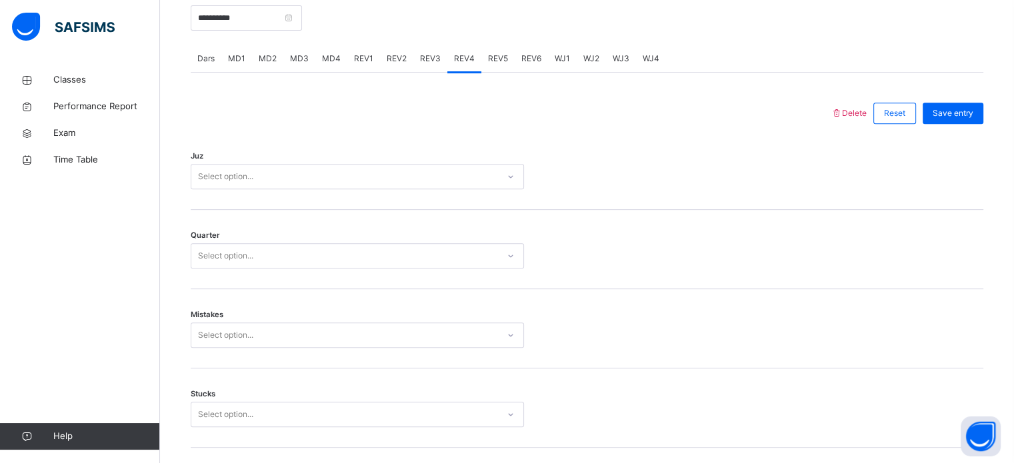
scroll to position [1204, 0]
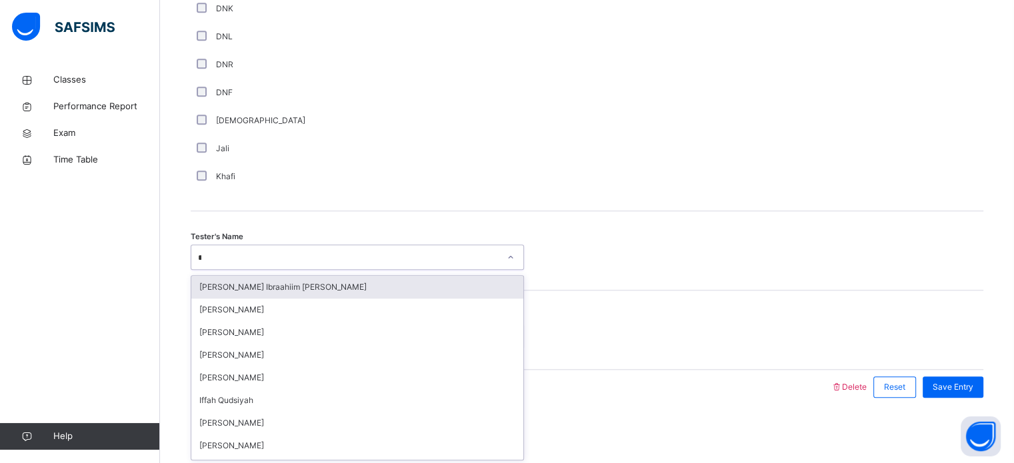
type input "**"
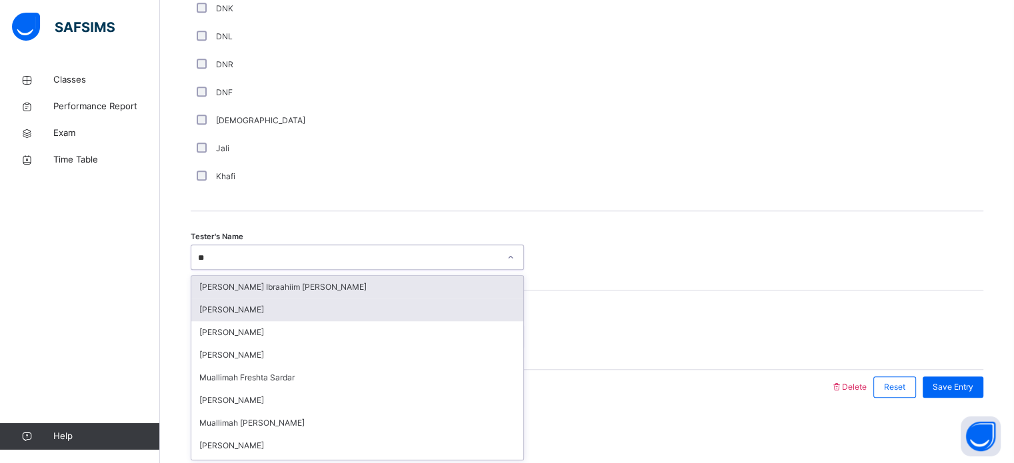
click at [251, 307] on div "[PERSON_NAME]" at bounding box center [357, 310] width 332 height 23
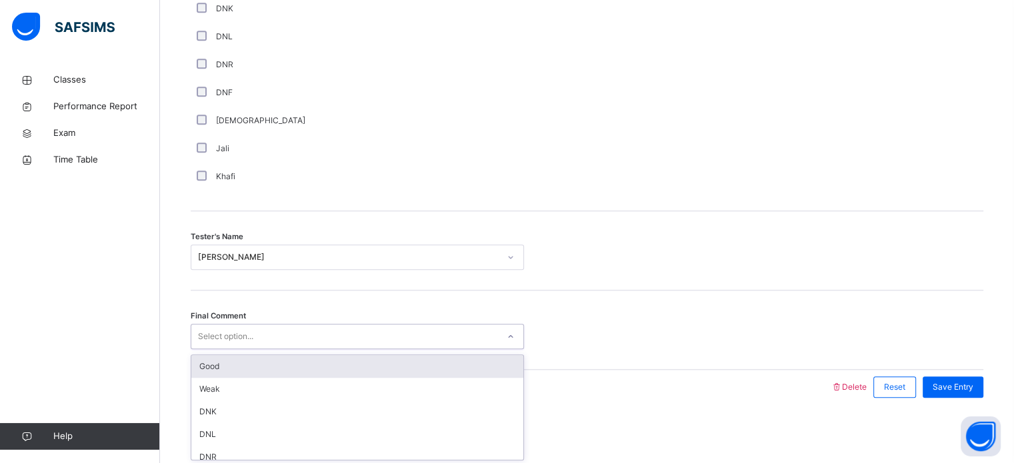
click at [263, 371] on div "Good" at bounding box center [357, 366] width 332 height 23
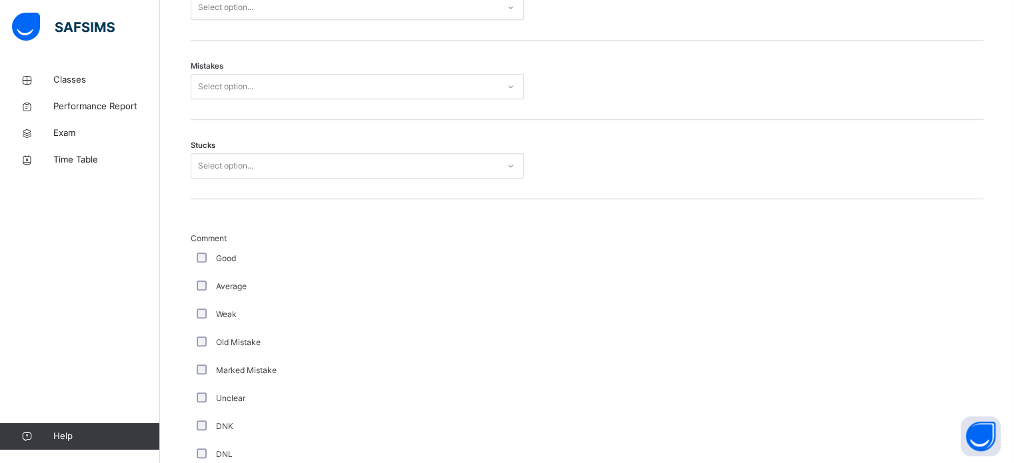
scroll to position [780, 0]
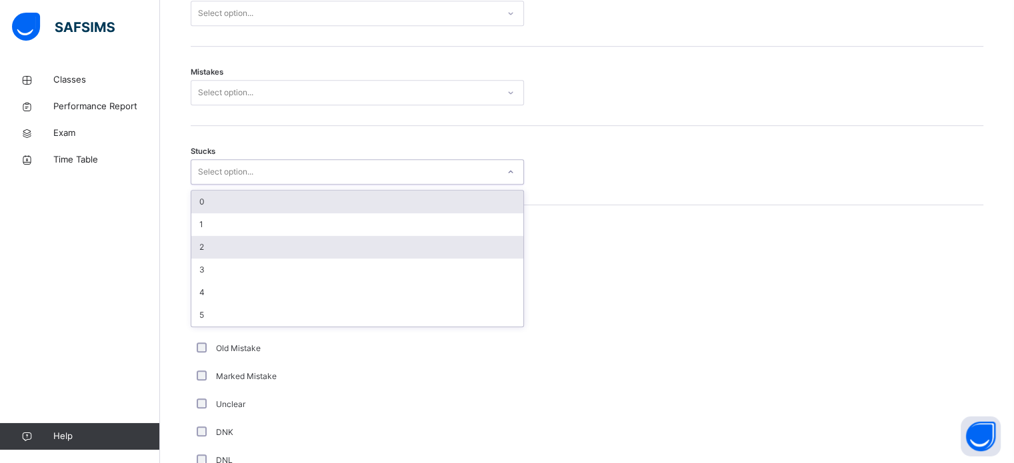
click at [231, 251] on div "2" at bounding box center [357, 247] width 332 height 23
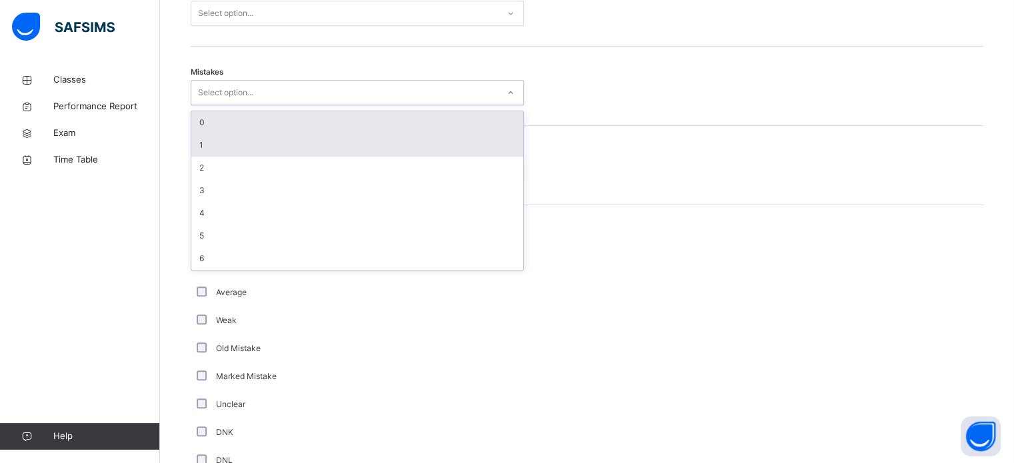
click at [248, 149] on div "1" at bounding box center [357, 145] width 332 height 23
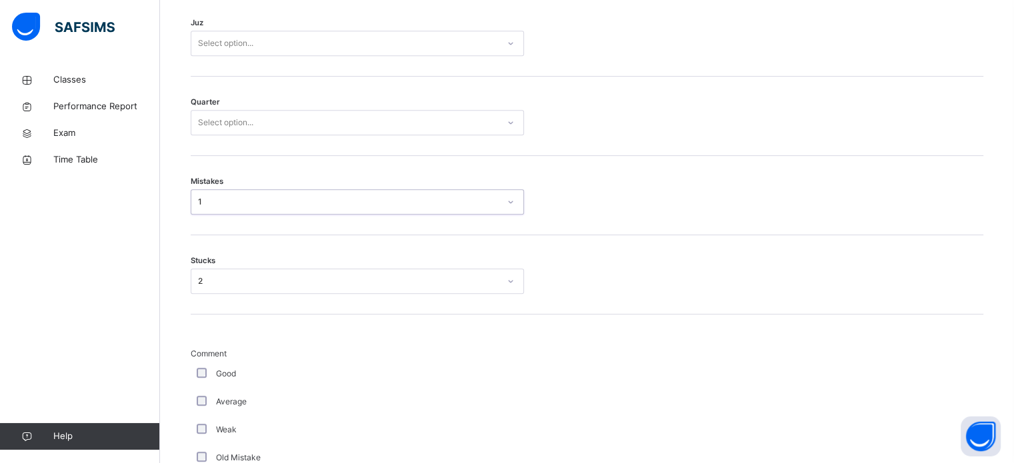
scroll to position [670, 0]
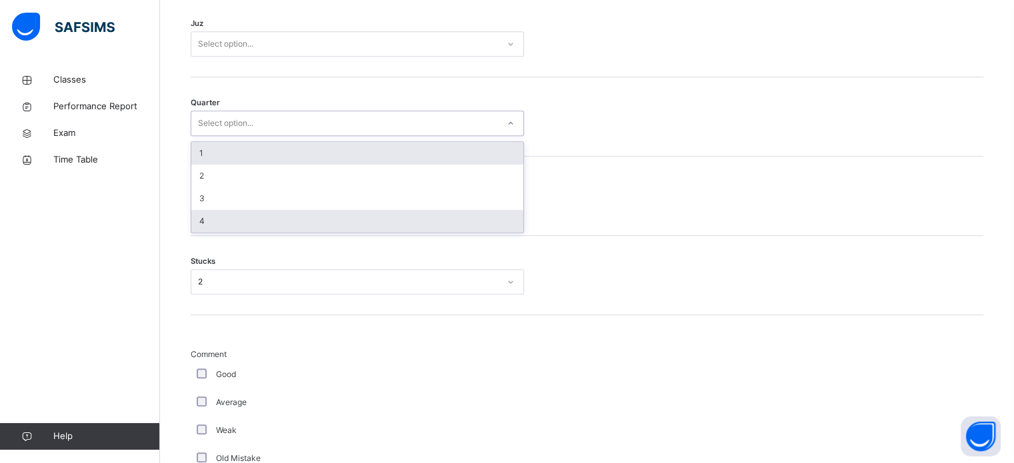
click at [236, 221] on div "4" at bounding box center [357, 221] width 332 height 23
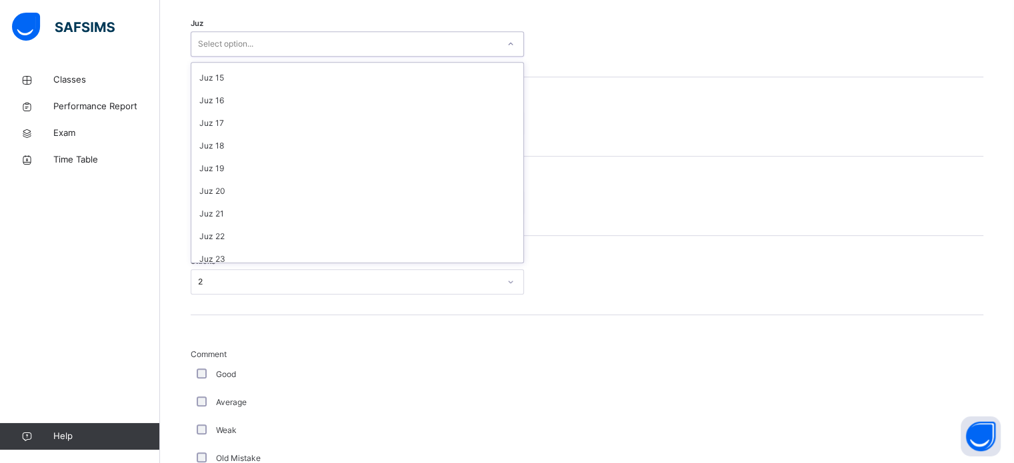
scroll to position [317, 0]
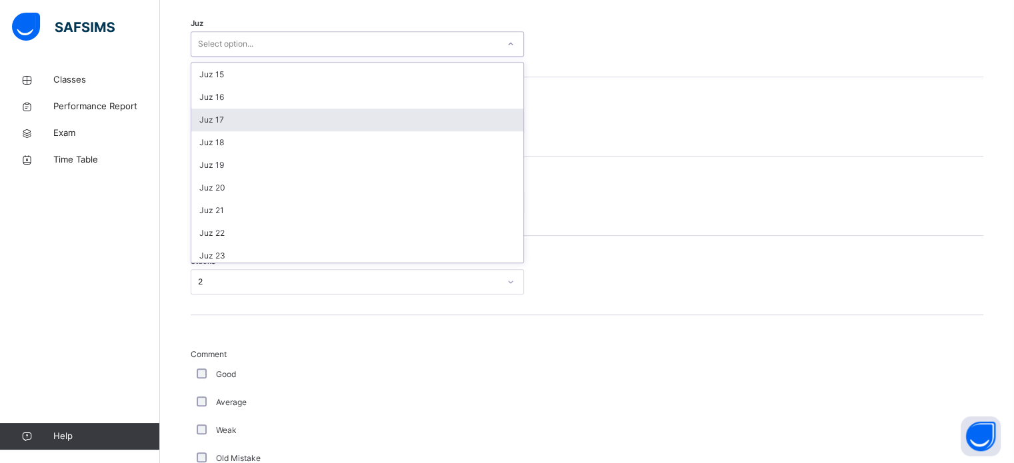
click at [253, 116] on div "Juz 17" at bounding box center [357, 120] width 332 height 23
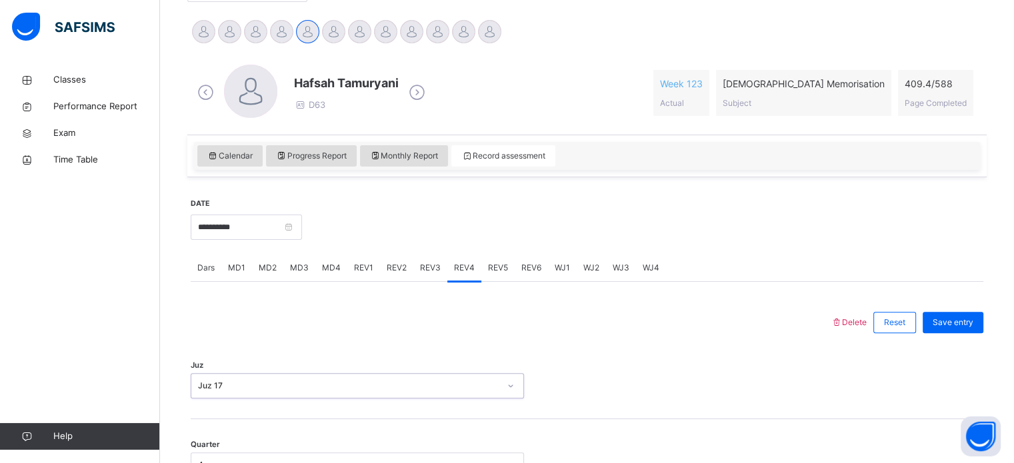
scroll to position [323, 0]
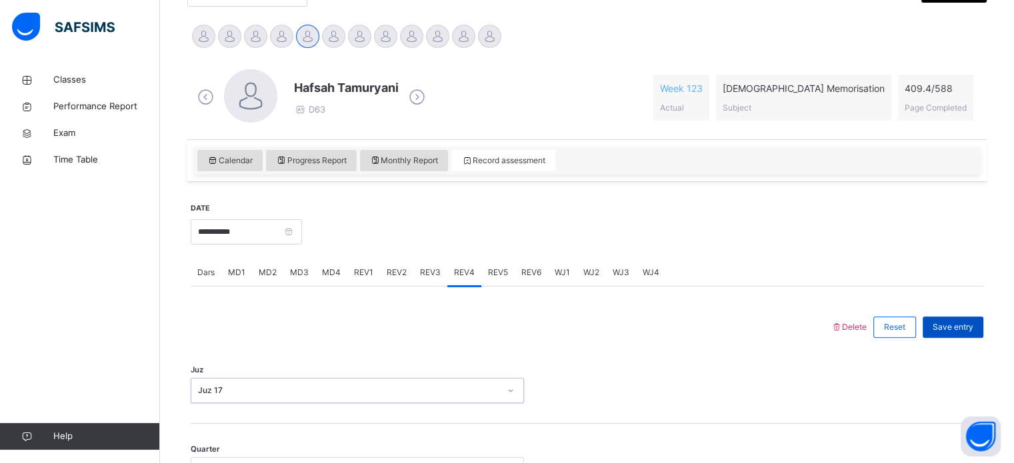
click at [956, 327] on span "Save entry" at bounding box center [952, 327] width 41 height 12
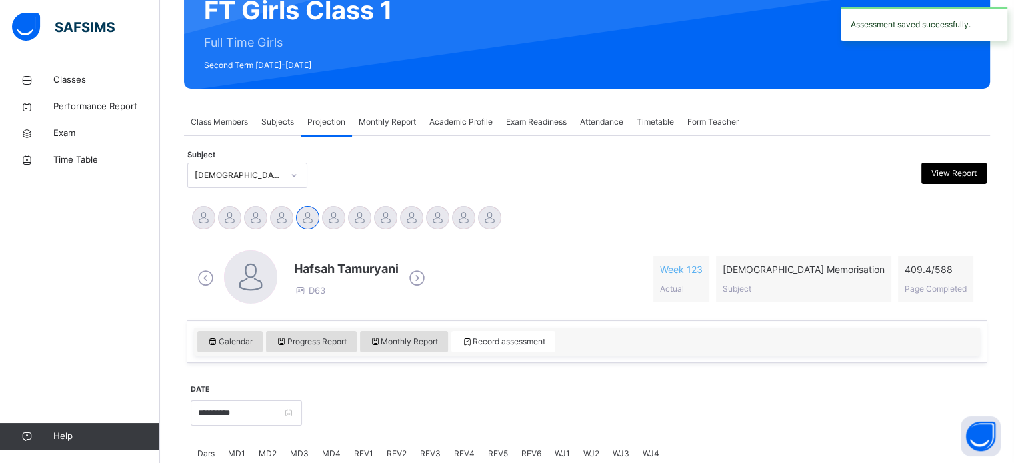
scroll to position [134, 0]
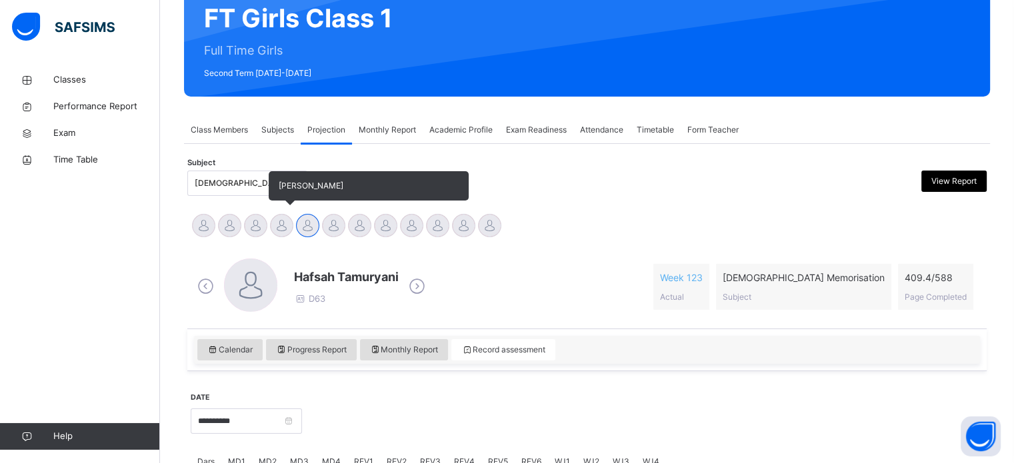
click at [280, 221] on div at bounding box center [281, 225] width 23 height 23
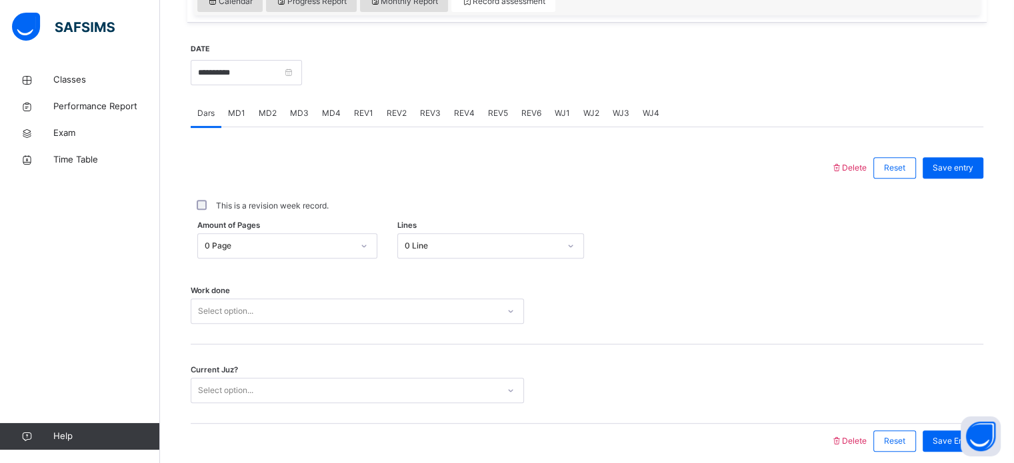
scroll to position [486, 0]
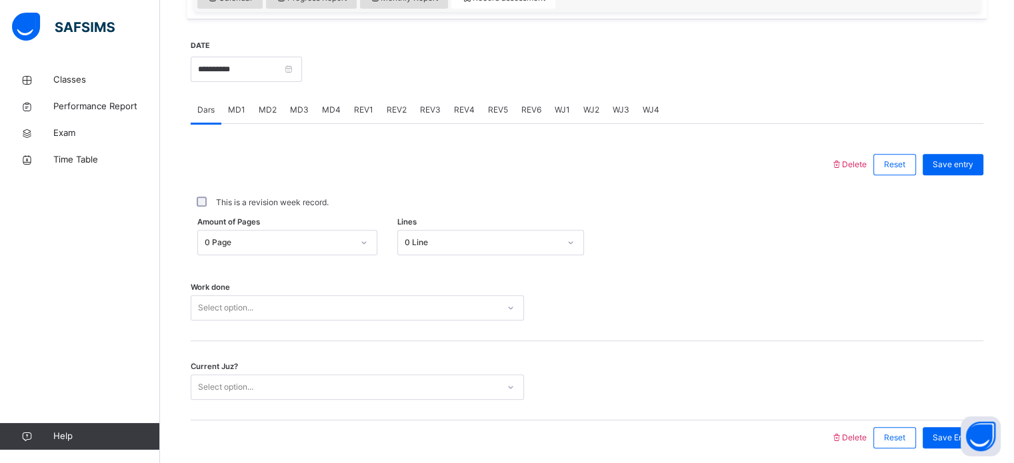
click at [626, 110] on div "WJ3" at bounding box center [621, 110] width 30 height 27
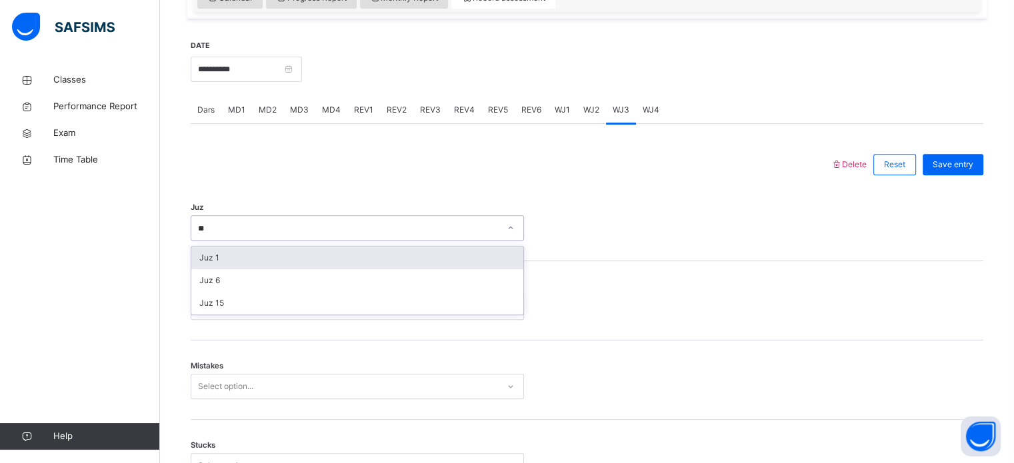
type input "*"
type input "**"
click at [277, 258] on div "Juz 25" at bounding box center [357, 258] width 332 height 23
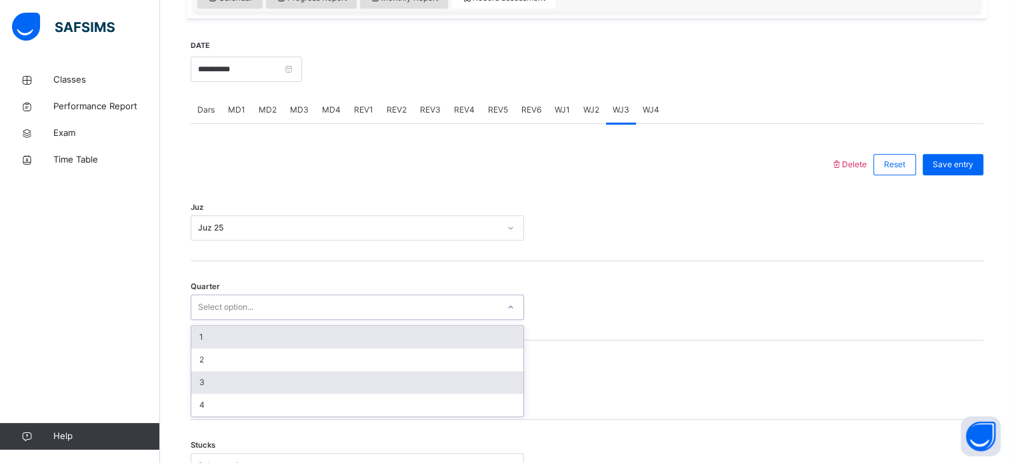
click at [235, 379] on div "3" at bounding box center [357, 382] width 332 height 23
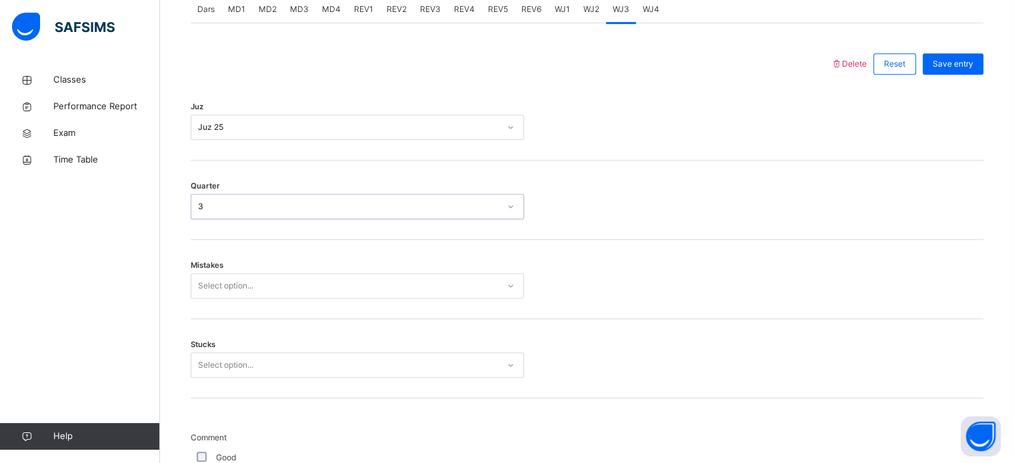
scroll to position [592, 0]
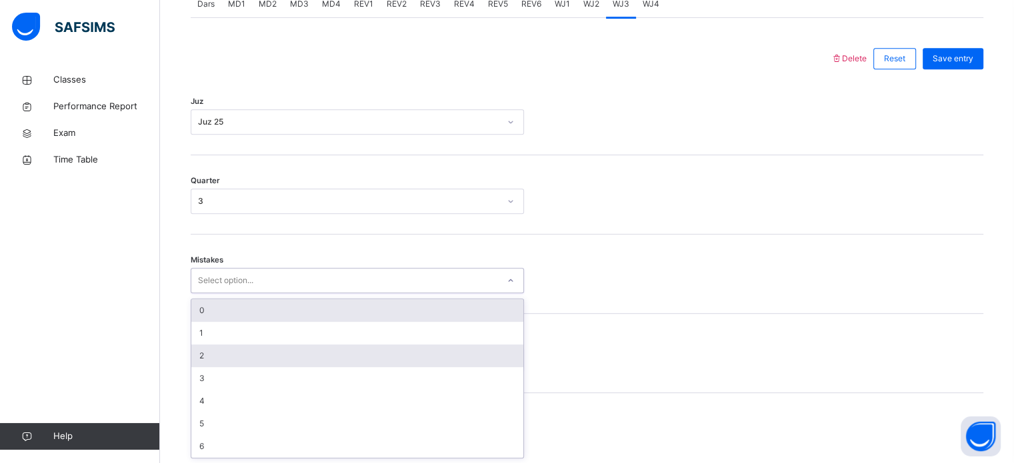
click at [215, 345] on div "2" at bounding box center [357, 356] width 332 height 23
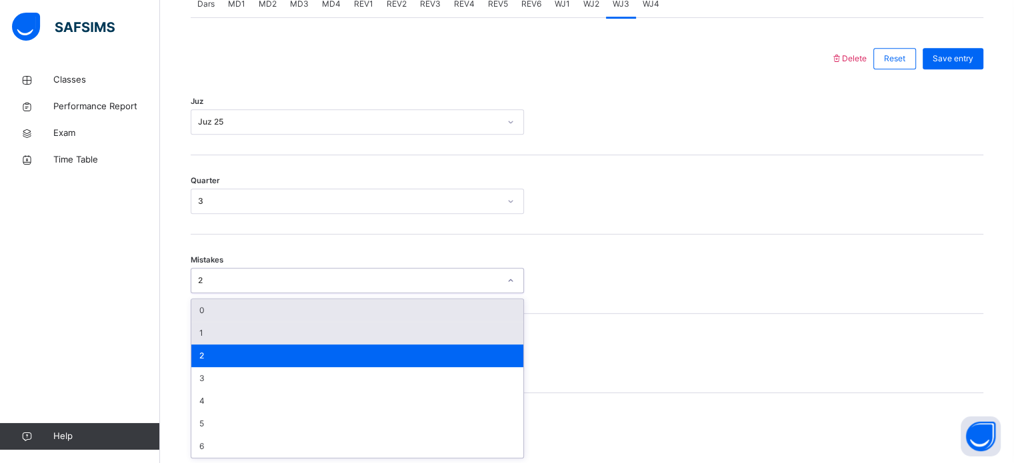
click at [243, 336] on div "1" at bounding box center [357, 333] width 332 height 23
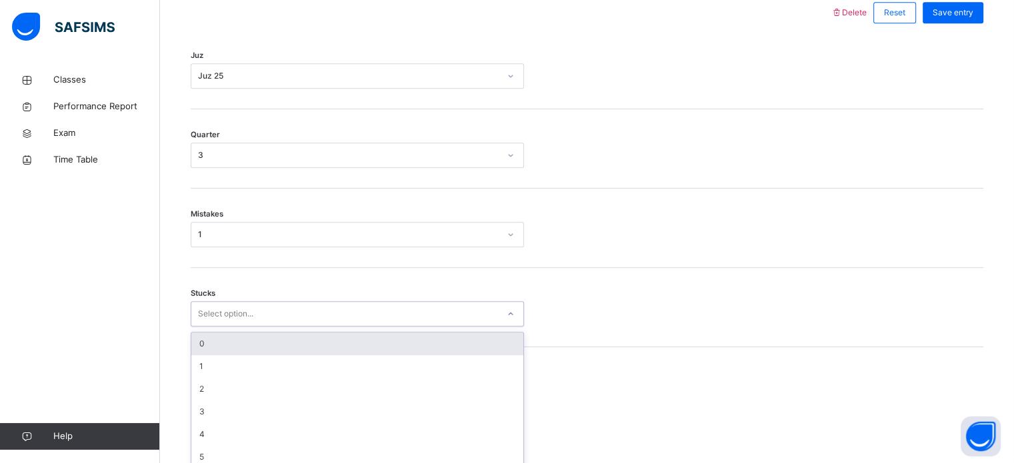
scroll to position [648, 0]
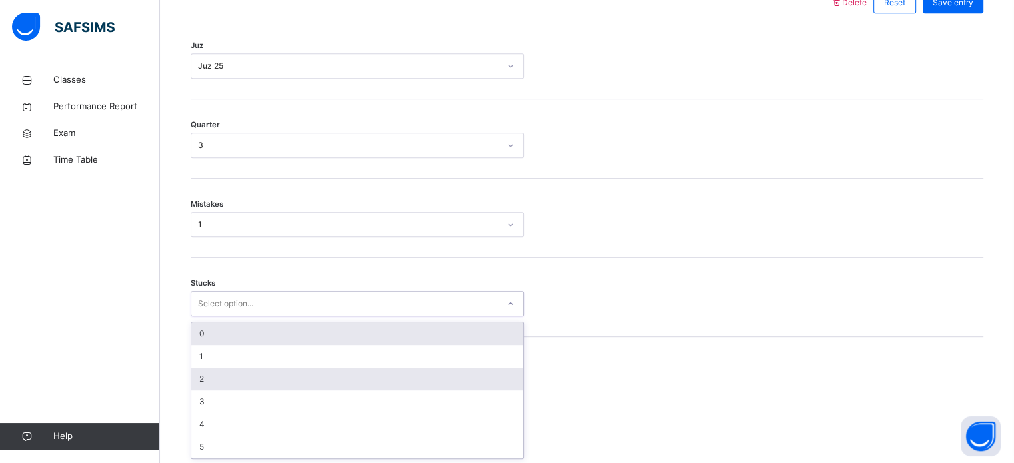
click at [222, 383] on div "2" at bounding box center [357, 379] width 332 height 23
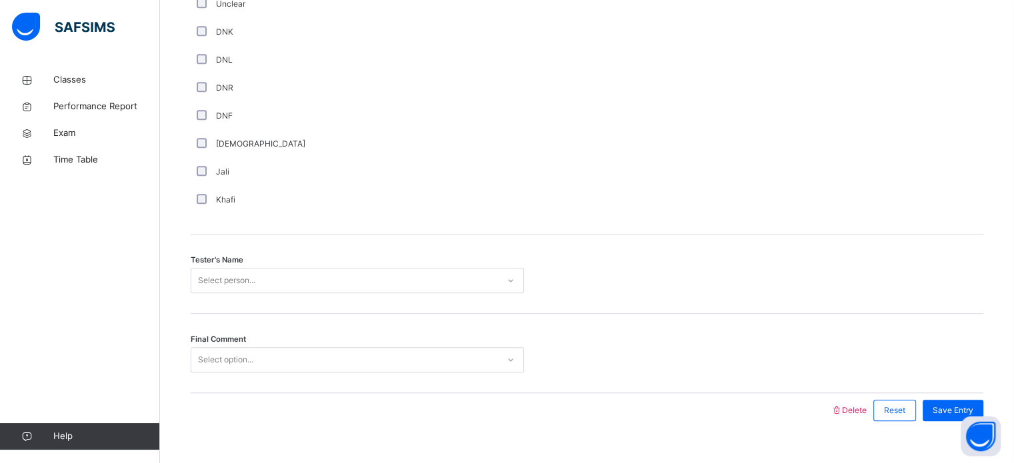
scroll to position [1204, 0]
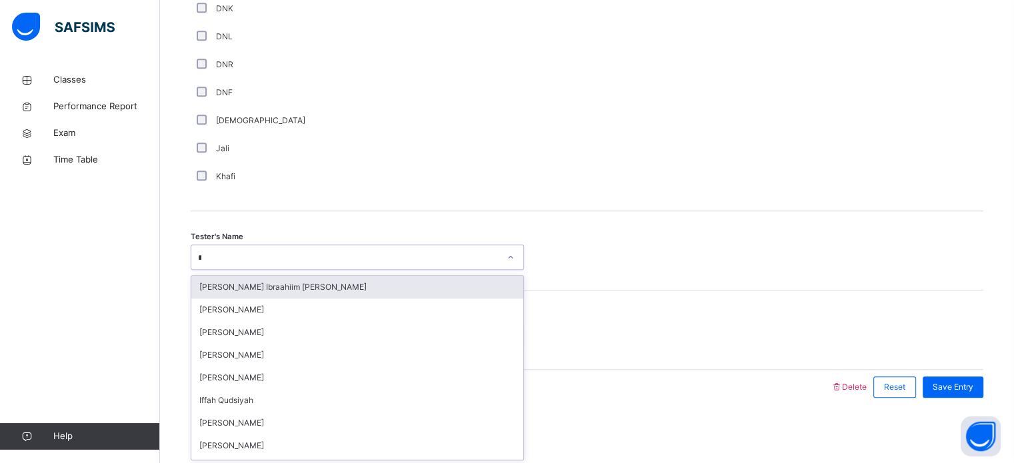
type input "**"
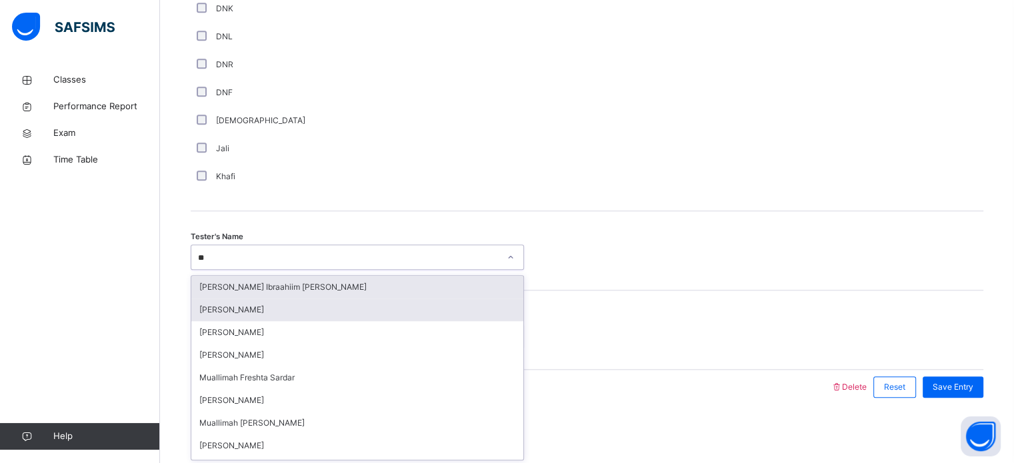
click at [263, 316] on div "[PERSON_NAME]" at bounding box center [357, 310] width 332 height 23
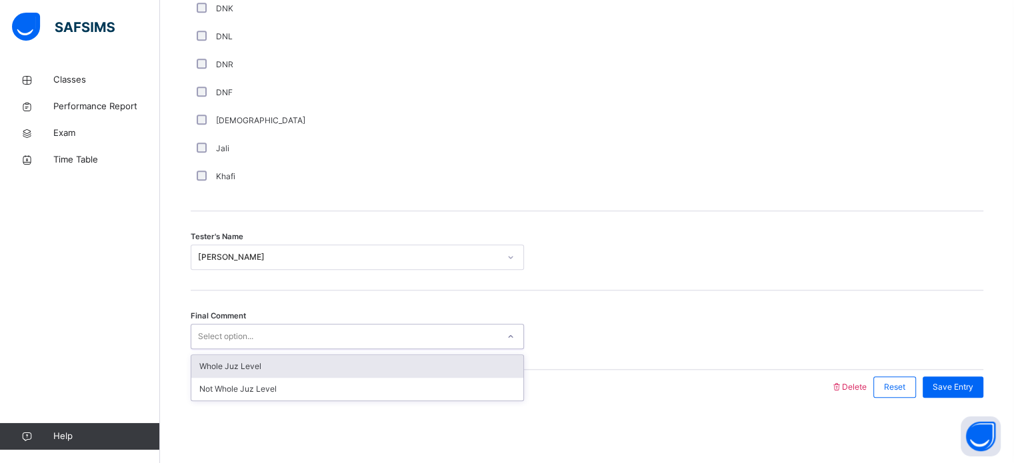
click at [277, 363] on div "Whole Juz Level" at bounding box center [357, 366] width 332 height 23
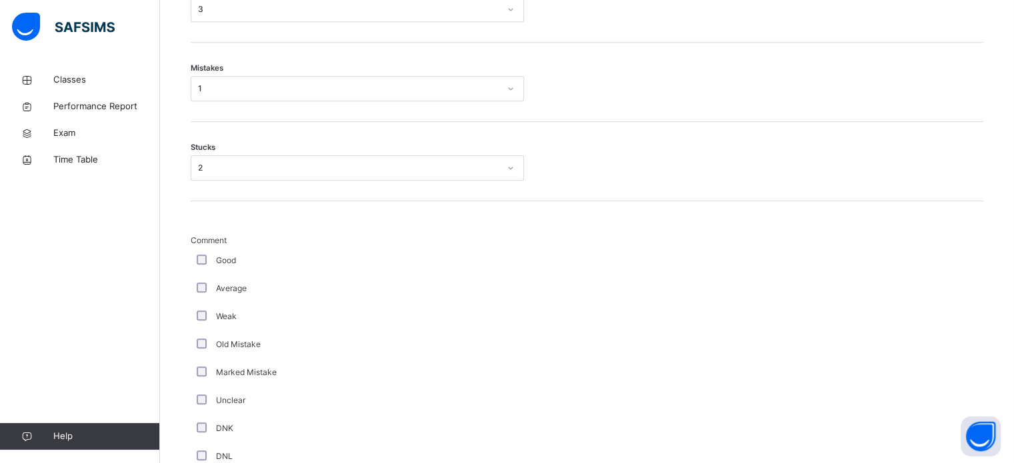
scroll to position [784, 0]
click at [215, 290] on div "Average" at bounding box center [357, 289] width 327 height 12
click at [216, 245] on span "Comment" at bounding box center [357, 241] width 333 height 12
click at [221, 260] on label "Good" at bounding box center [226, 261] width 20 height 12
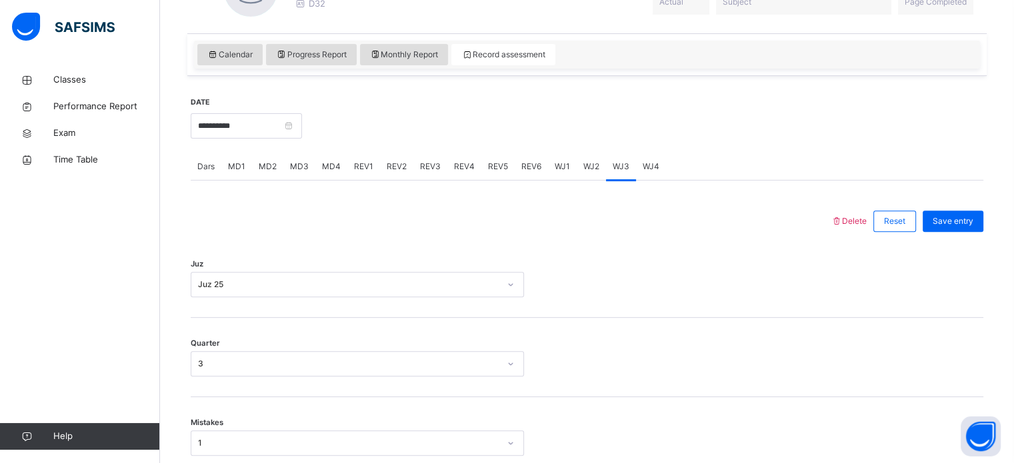
scroll to position [424, 0]
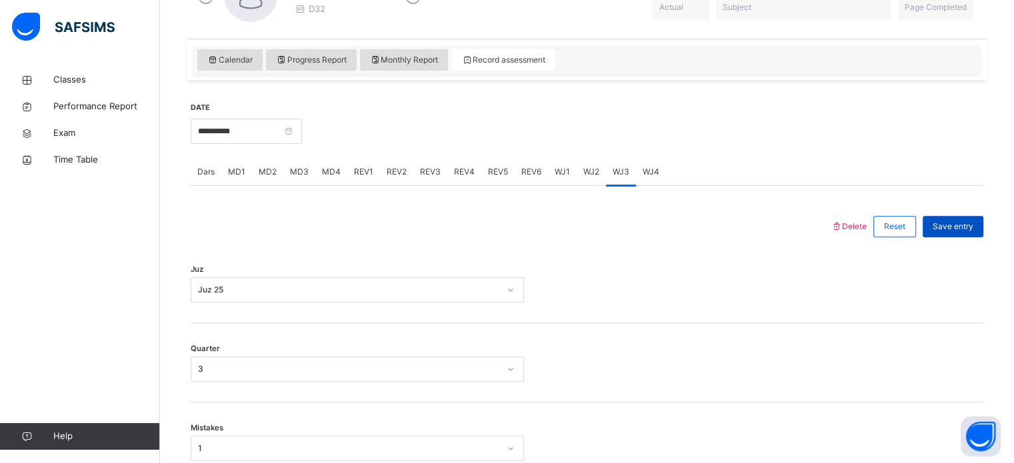
click at [948, 234] on div "Save entry" at bounding box center [952, 226] width 61 height 21
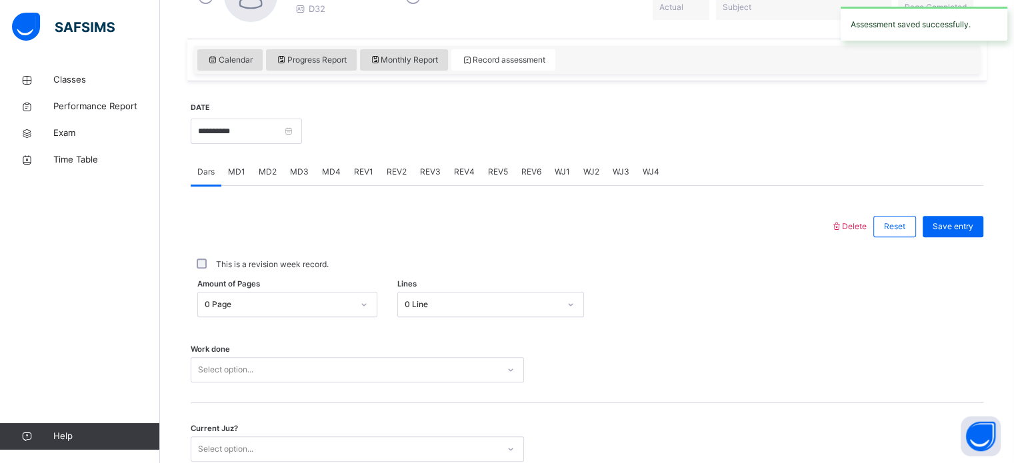
click at [624, 177] on span "WJ3" at bounding box center [620, 172] width 17 height 12
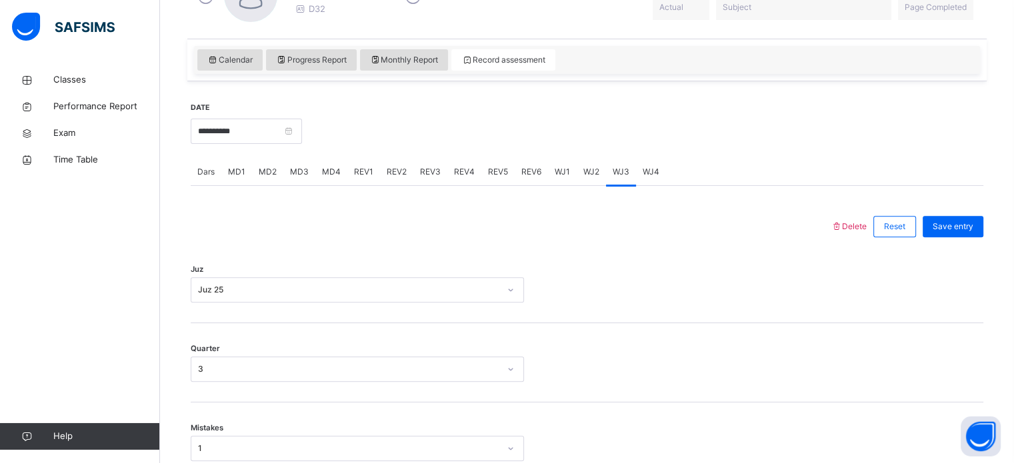
click at [656, 182] on div "WJ4" at bounding box center [651, 172] width 30 height 27
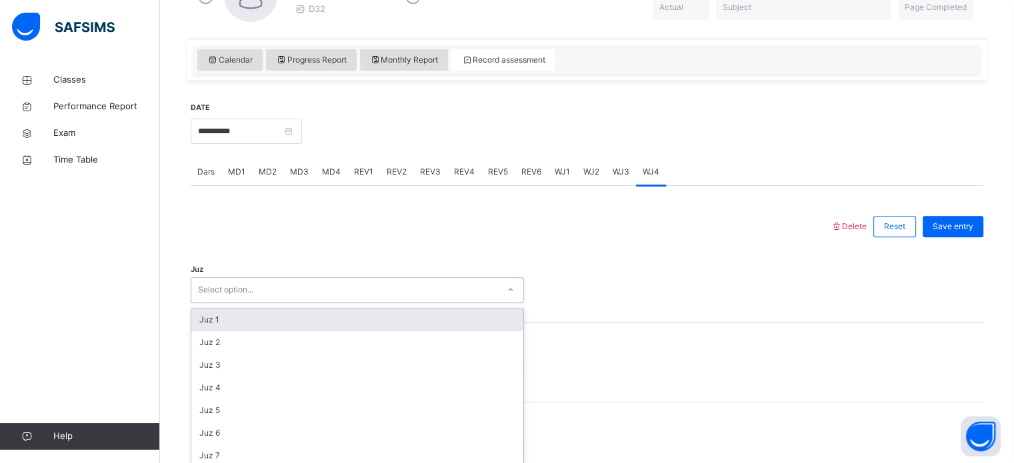
scroll to position [475, 0]
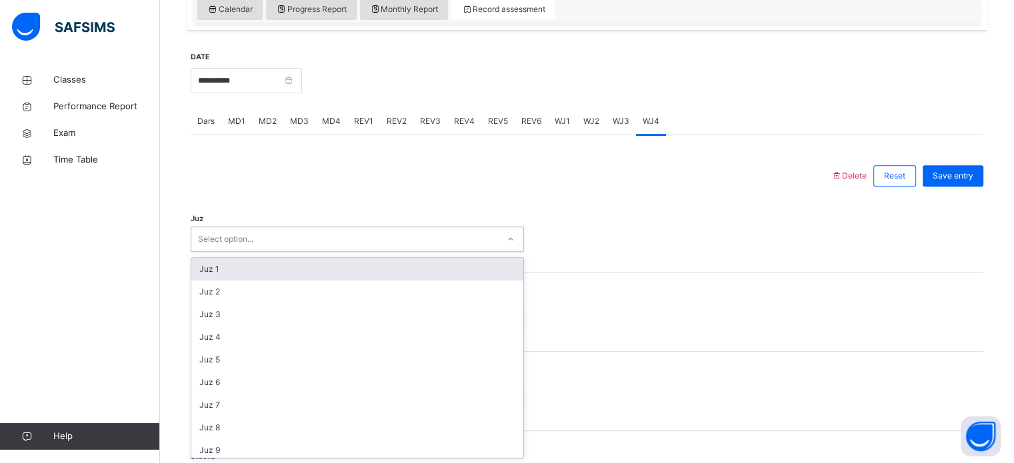
type input "*"
type input "**"
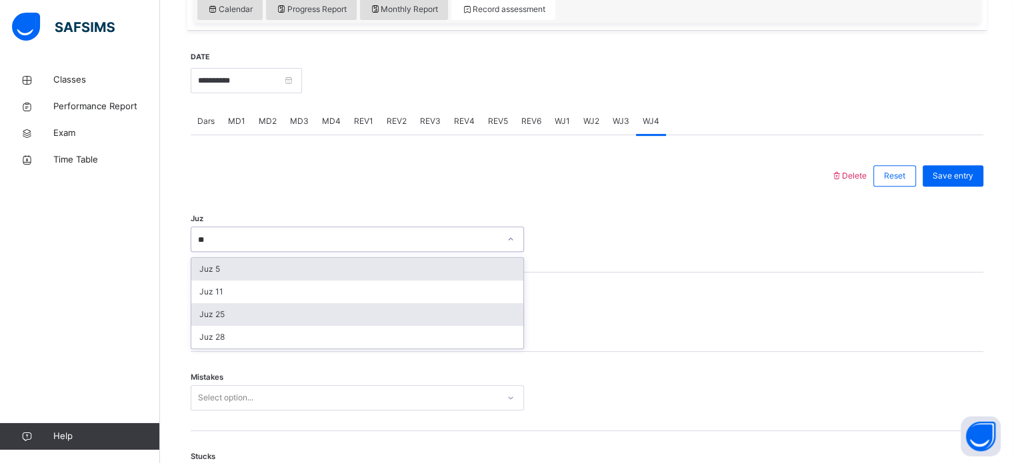
click at [262, 319] on div "Juz 25" at bounding box center [357, 314] width 332 height 23
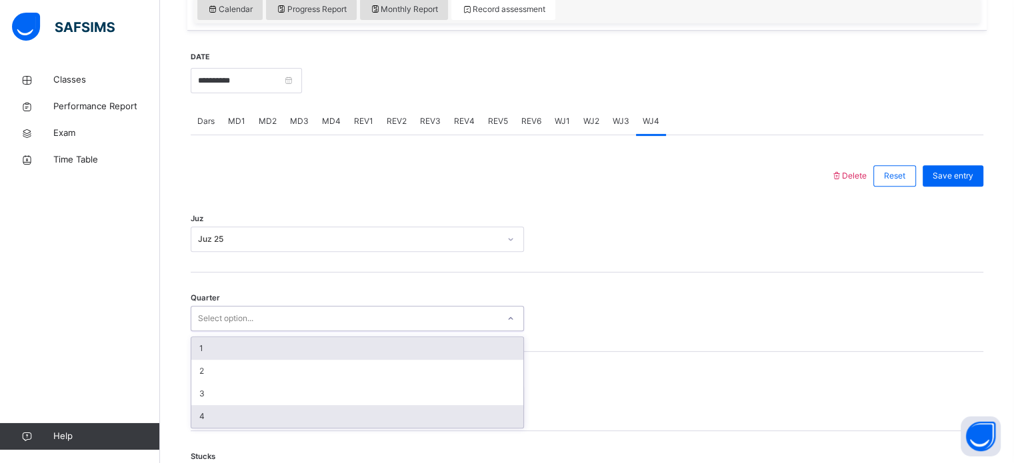
click at [235, 421] on div "4" at bounding box center [357, 416] width 332 height 23
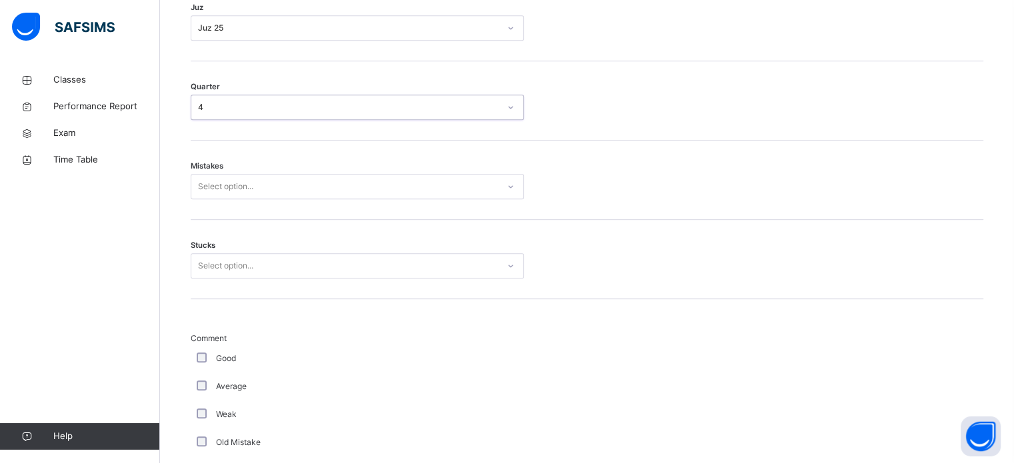
scroll to position [702, 0]
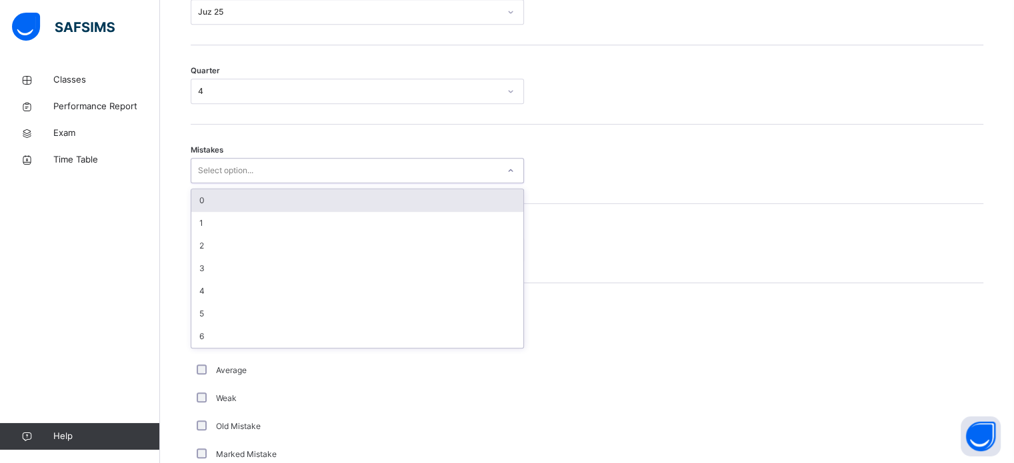
click at [251, 195] on div "0" at bounding box center [357, 200] width 332 height 23
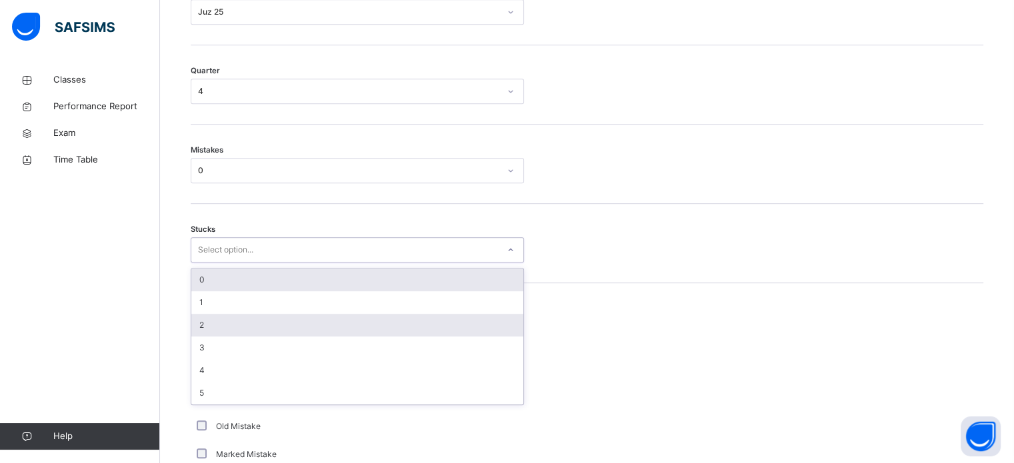
click at [222, 325] on div "2" at bounding box center [357, 325] width 332 height 23
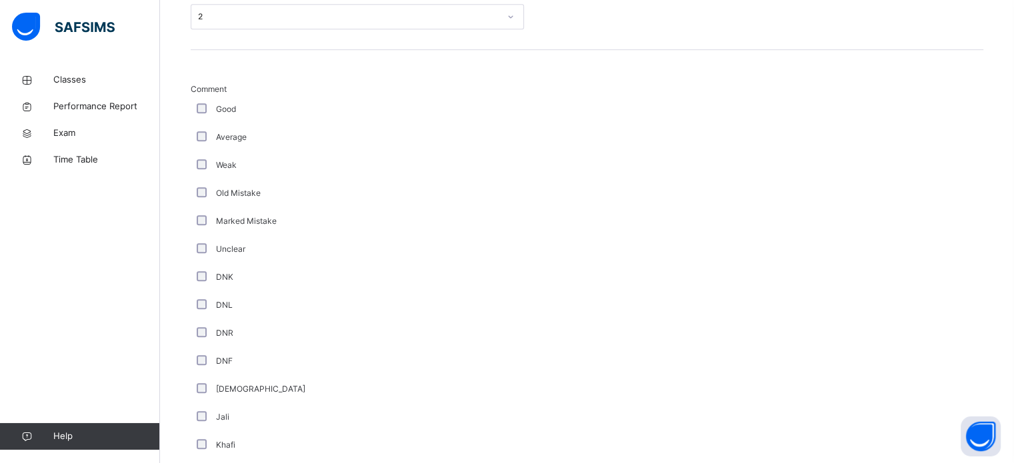
scroll to position [1204, 0]
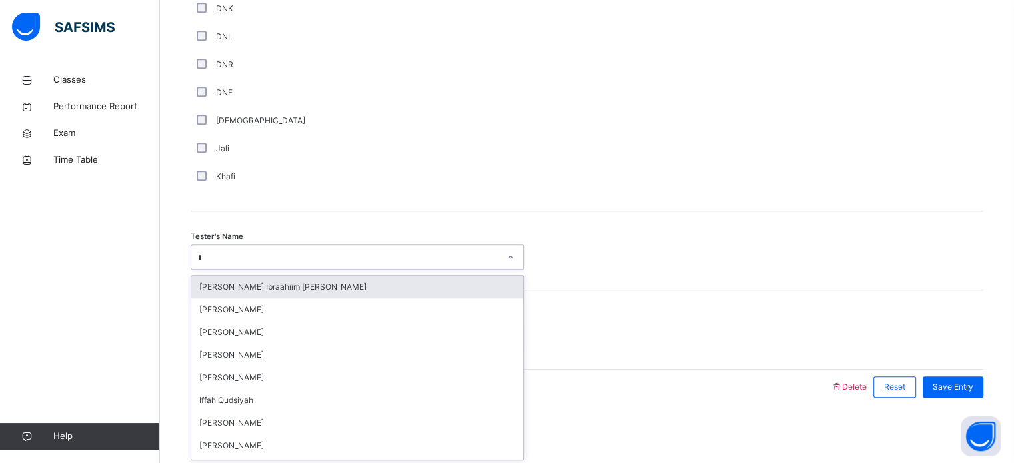
type input "**"
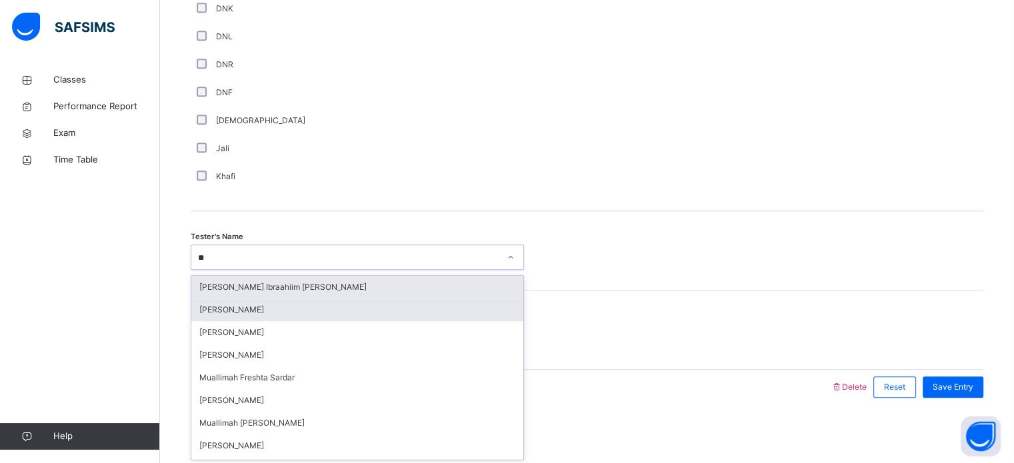
click at [277, 301] on div "[PERSON_NAME]" at bounding box center [357, 310] width 332 height 23
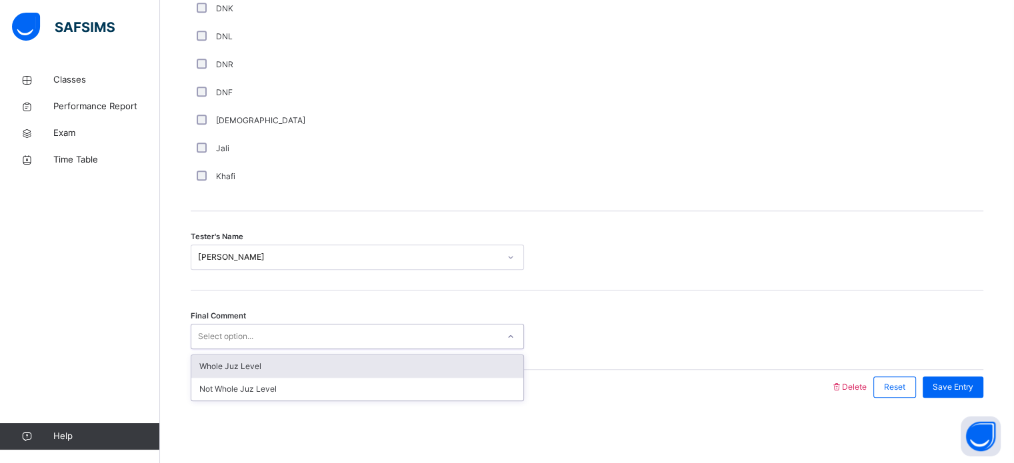
click at [273, 372] on div "Whole Juz Level" at bounding box center [357, 366] width 332 height 23
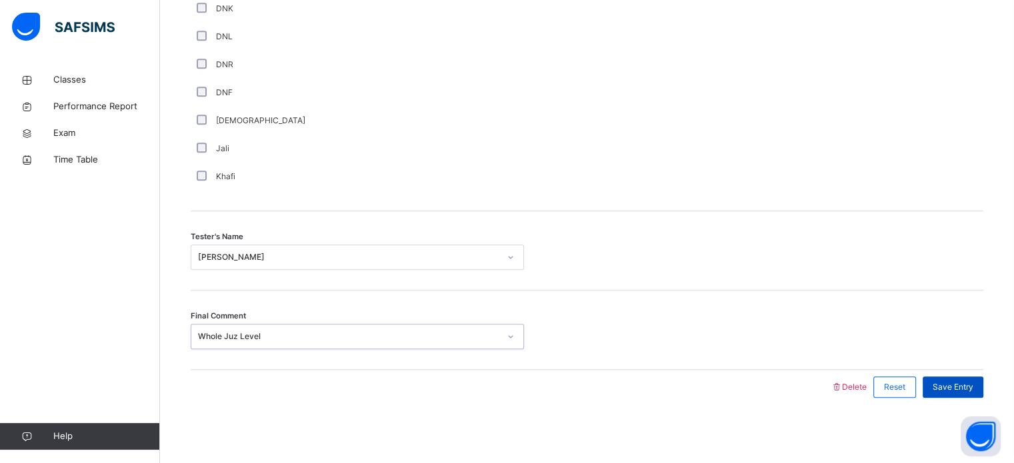
click at [973, 384] on span "Save Entry" at bounding box center [952, 387] width 41 height 12
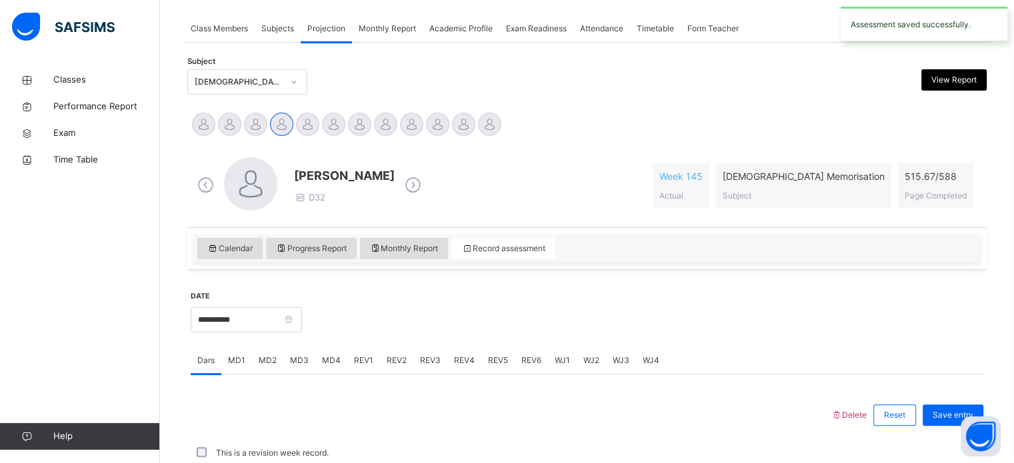
scroll to position [537, 0]
